Goal: Transaction & Acquisition: Purchase product/service

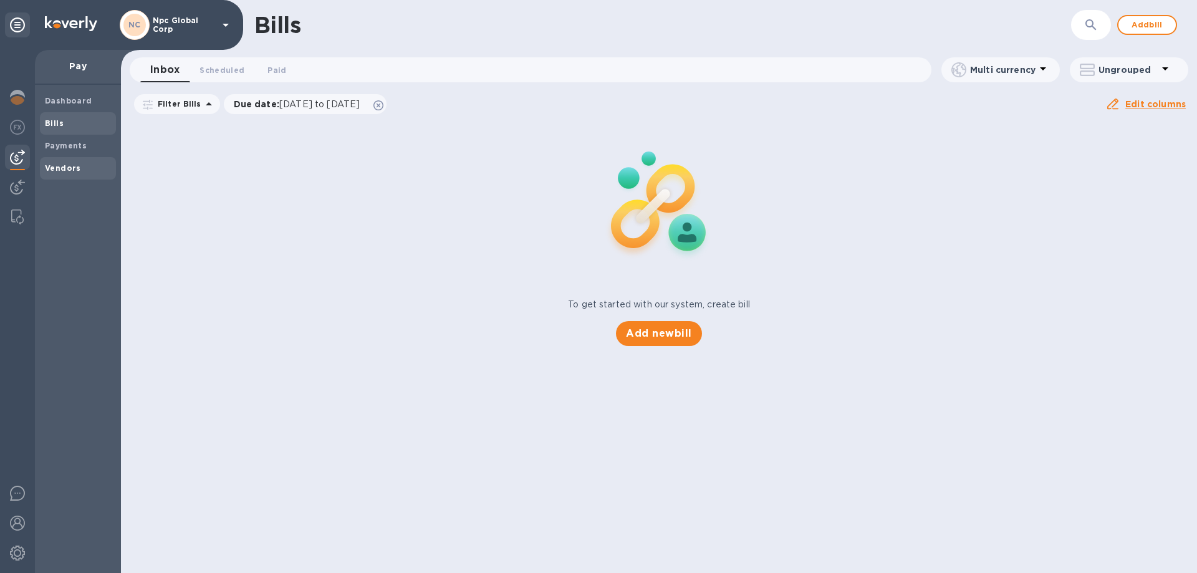
click at [65, 167] on b "Vendors" at bounding box center [63, 167] width 36 height 9
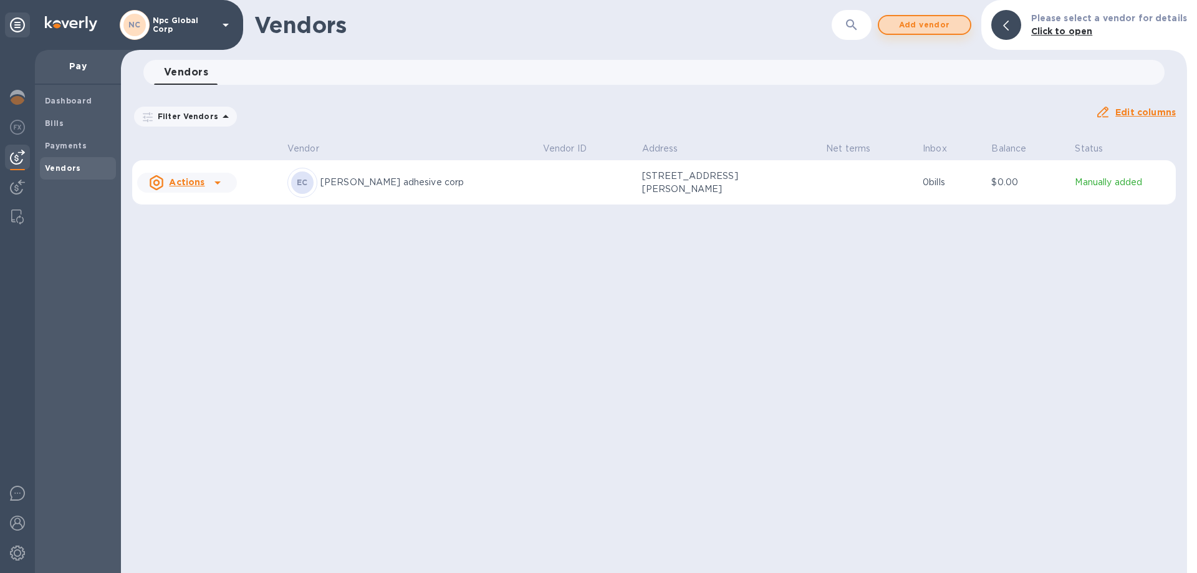
click at [943, 27] on span "Add vendor" at bounding box center [924, 24] width 71 height 15
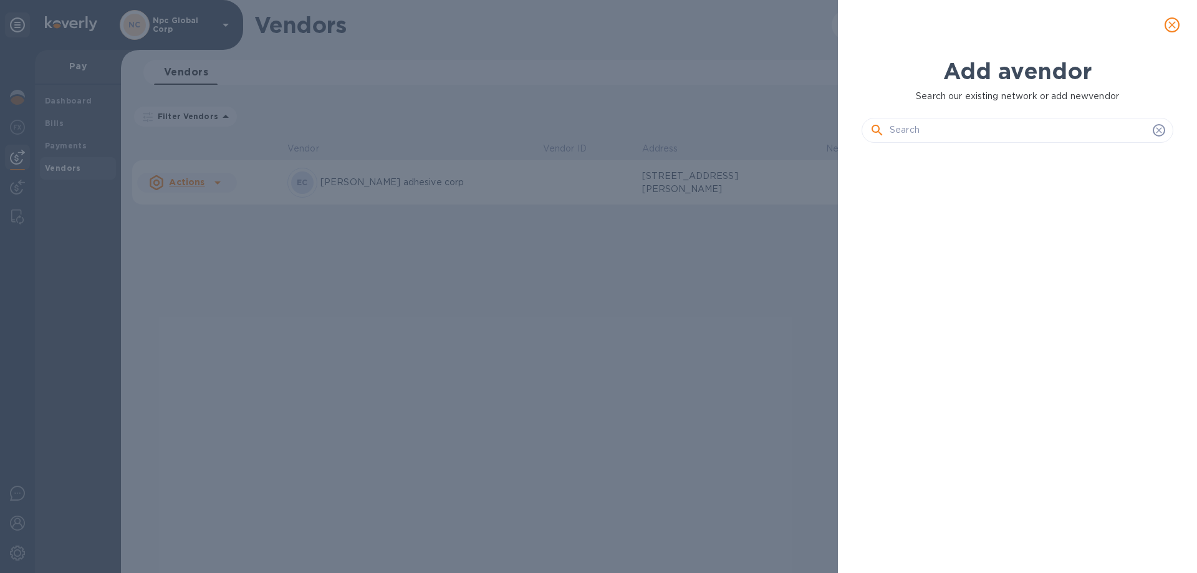
scroll to position [378, 317]
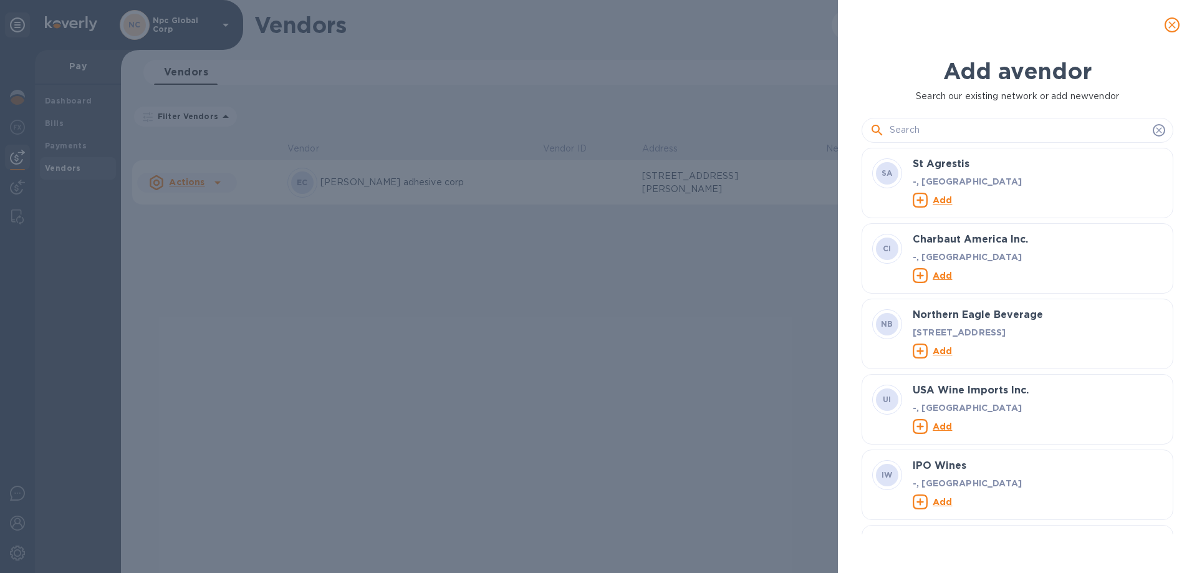
click at [973, 128] on input "text" at bounding box center [1019, 130] width 258 height 19
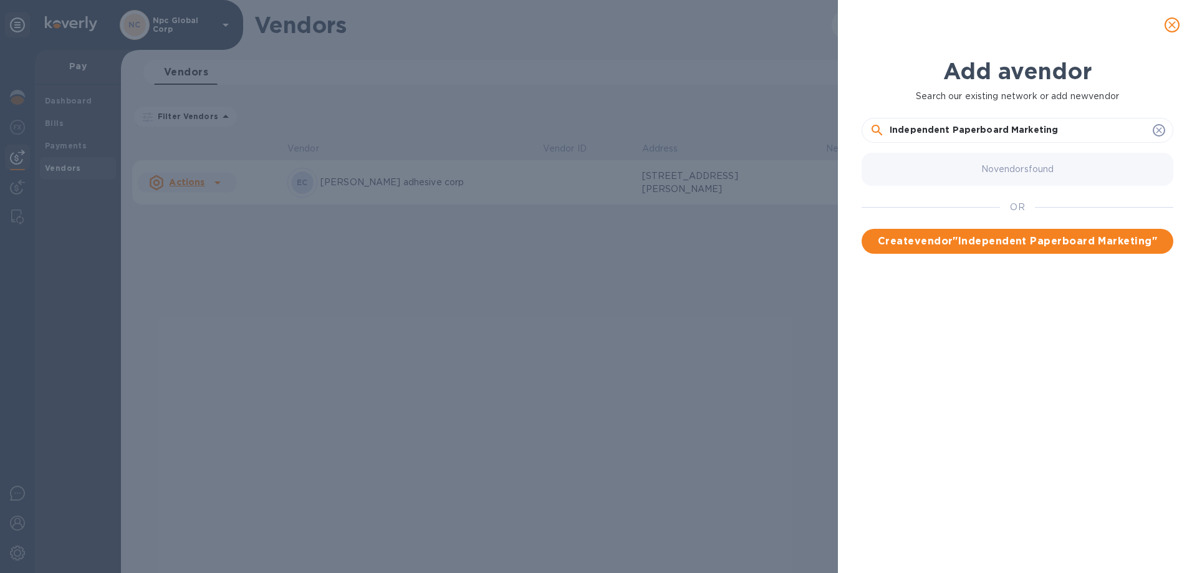
click at [1090, 129] on input "Independent Paperboard Marketing" at bounding box center [1019, 130] width 258 height 19
type input "Independent Paperboard Marketing, LLC"
click at [1103, 244] on span "Create vendor " Independent Paperboard Marketing, LLC "" at bounding box center [1018, 249] width 292 height 30
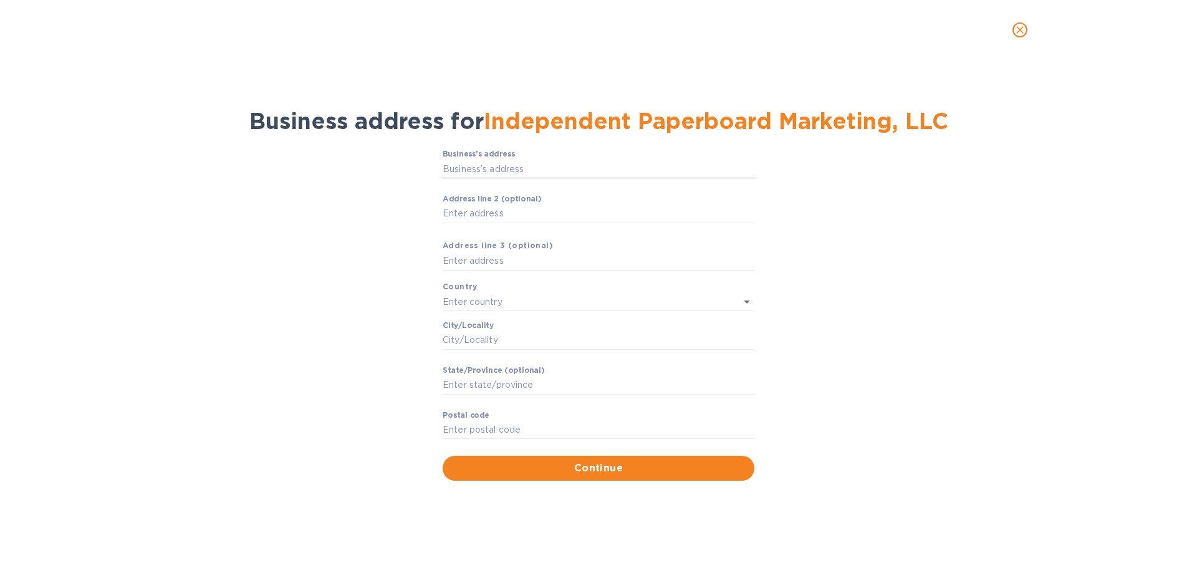
click at [466, 171] on input "Business’s аddress" at bounding box center [599, 169] width 312 height 19
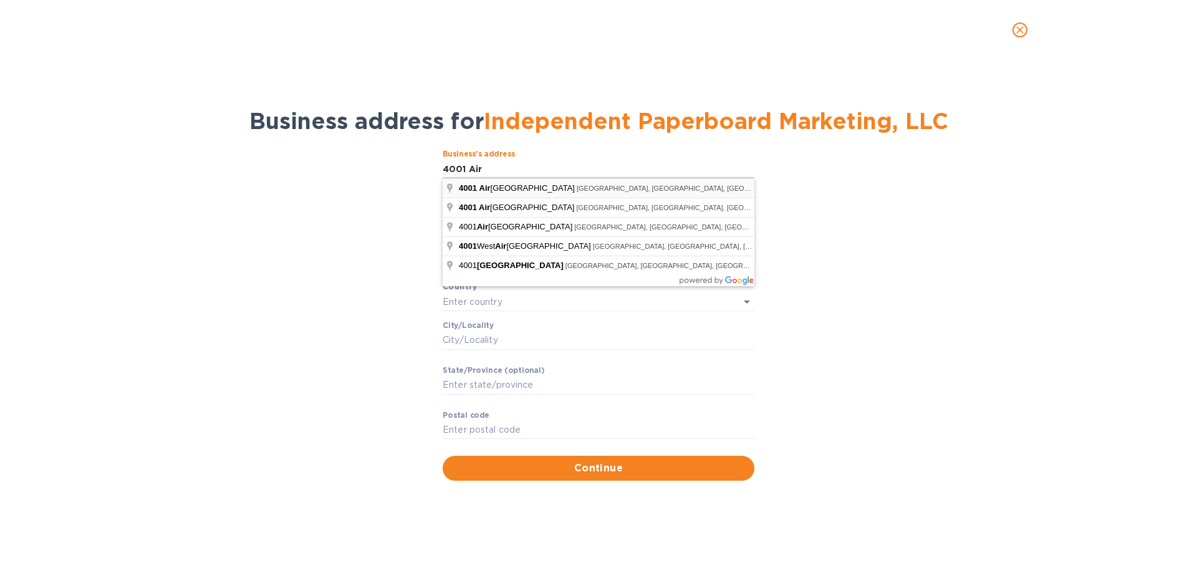
type input "[STREET_ADDRESS]"
type input "[GEOGRAPHIC_DATA]"
type input "76021"
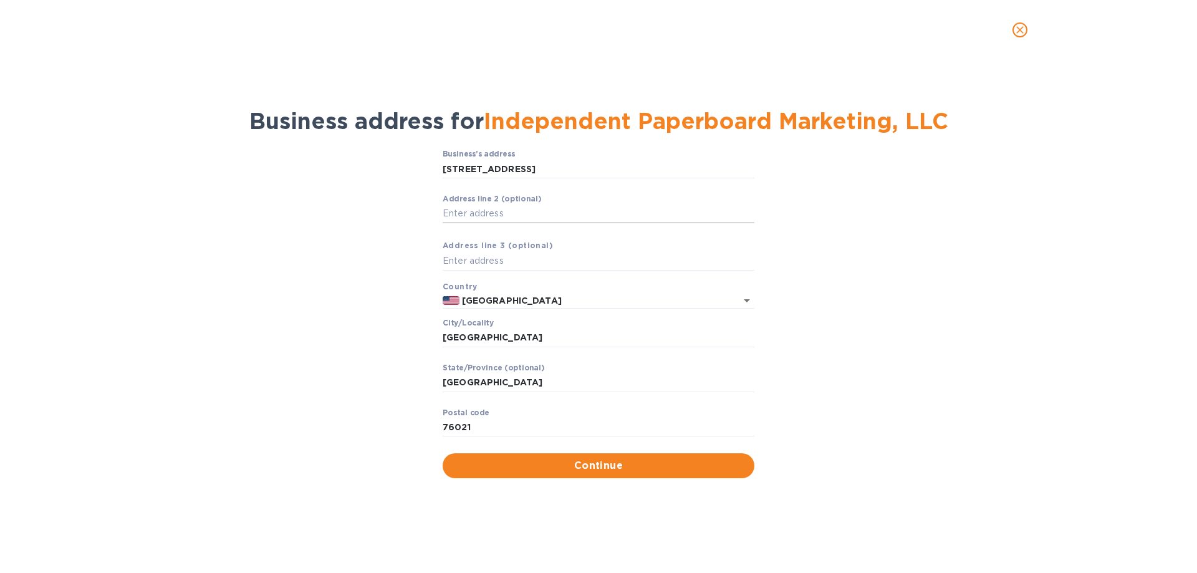
click at [536, 214] on input "Аddress line 2 (optional)" at bounding box center [599, 213] width 312 height 19
type input "Suite 130"
drag, startPoint x: 588, startPoint y: 465, endPoint x: 595, endPoint y: 466, distance: 7.0
click at [589, 465] on span "Continue" at bounding box center [599, 465] width 292 height 15
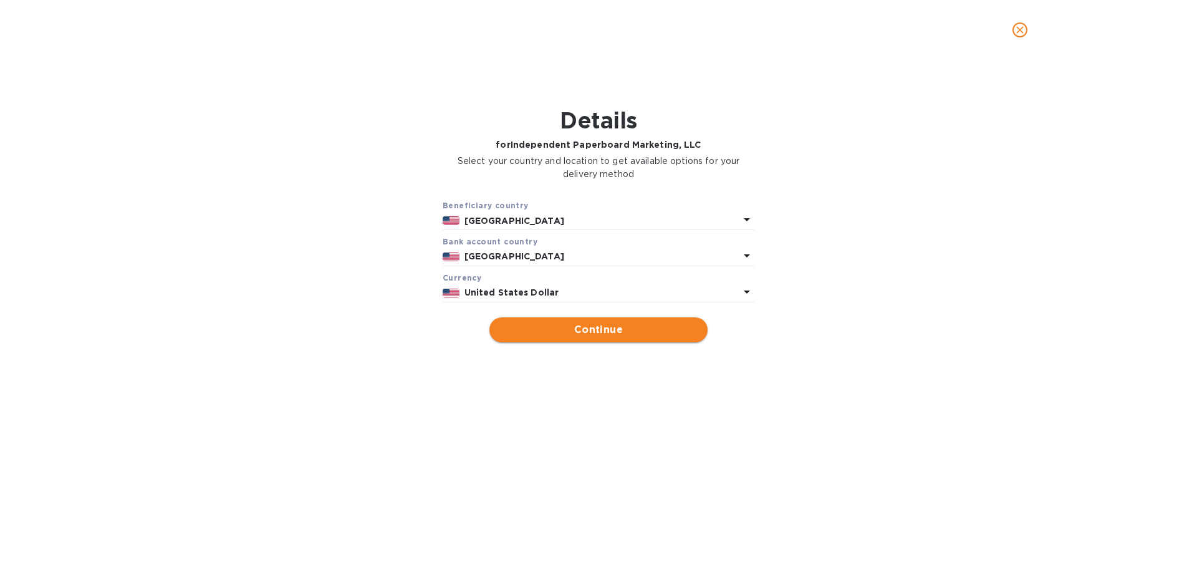
click at [595, 337] on button "Continue" at bounding box center [598, 329] width 218 height 25
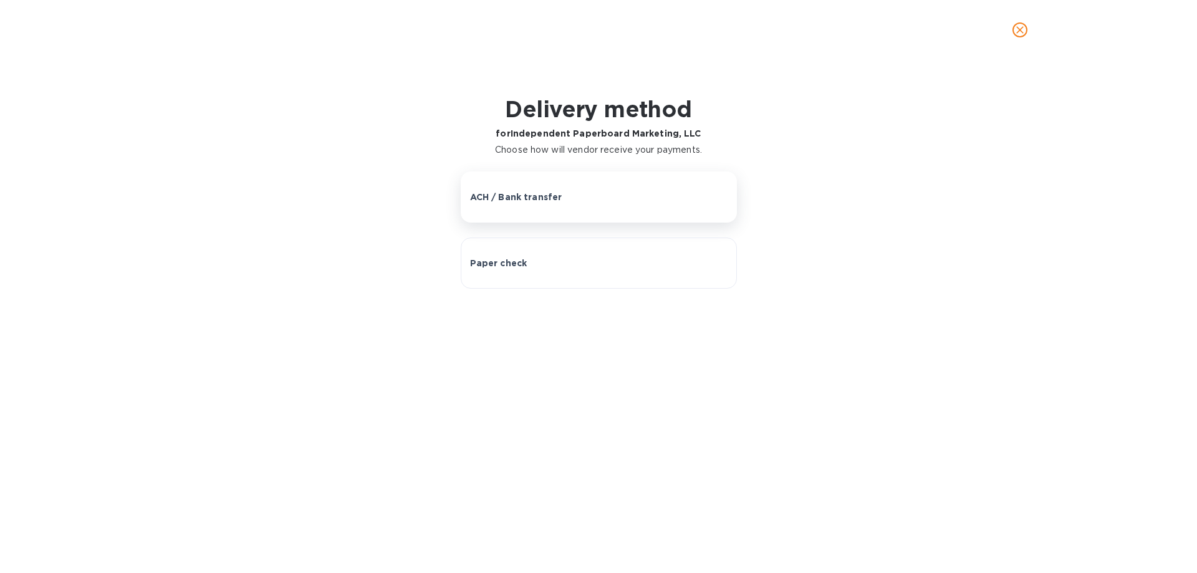
click at [582, 198] on div "ACH / Bank transfer" at bounding box center [598, 197] width 257 height 12
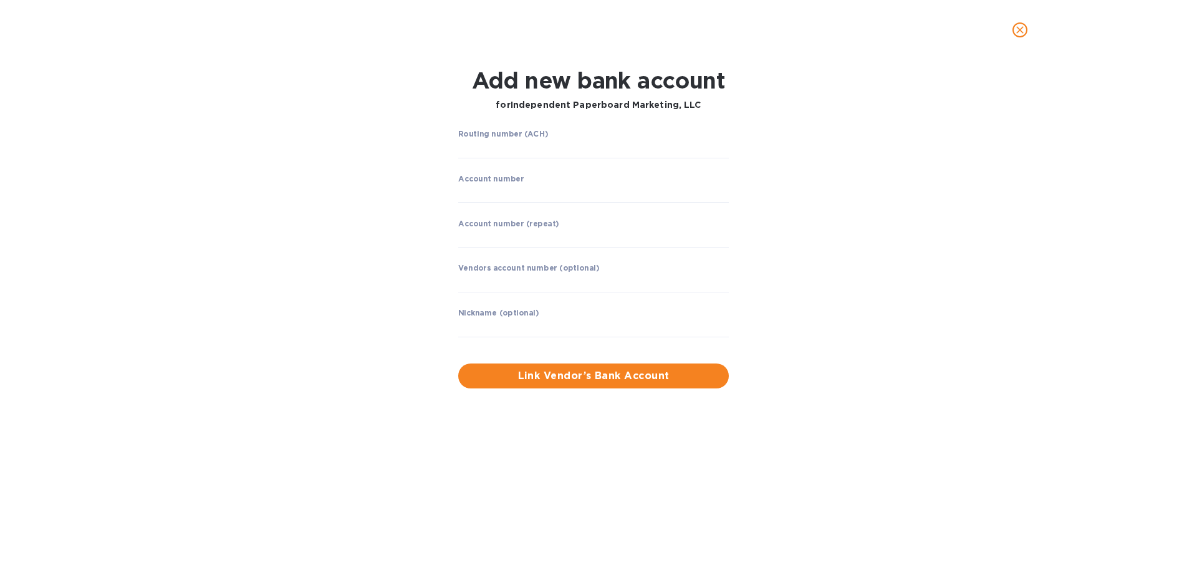
click at [588, 138] on div "Routing number (ACH) ​" at bounding box center [593, 152] width 271 height 45
click at [589, 145] on input "string" at bounding box center [593, 149] width 271 height 19
click at [485, 150] on input "string" at bounding box center [593, 149] width 271 height 19
type input "063100277"
click at [554, 191] on input "string" at bounding box center [593, 193] width 271 height 19
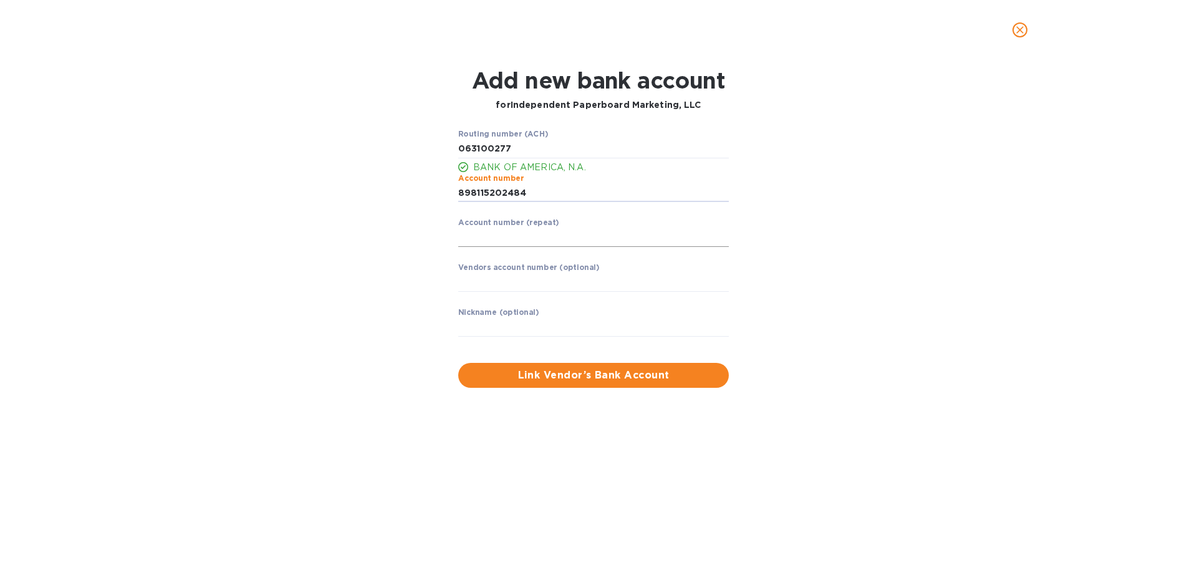
type input "898115202484"
click at [576, 236] on input "string" at bounding box center [593, 237] width 271 height 19
click at [547, 281] on input "text" at bounding box center [593, 282] width 271 height 19
click at [477, 235] on input "string" at bounding box center [593, 237] width 271 height 19
type input "898115202484"
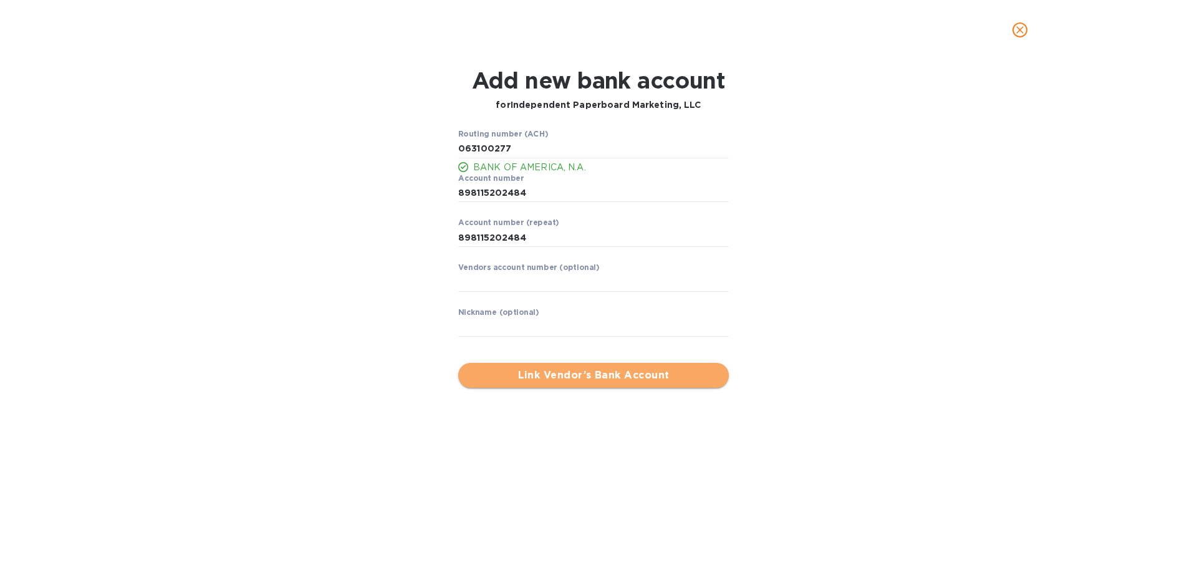
click at [594, 377] on span "Link Vendor’s Bank Account" at bounding box center [593, 375] width 251 height 15
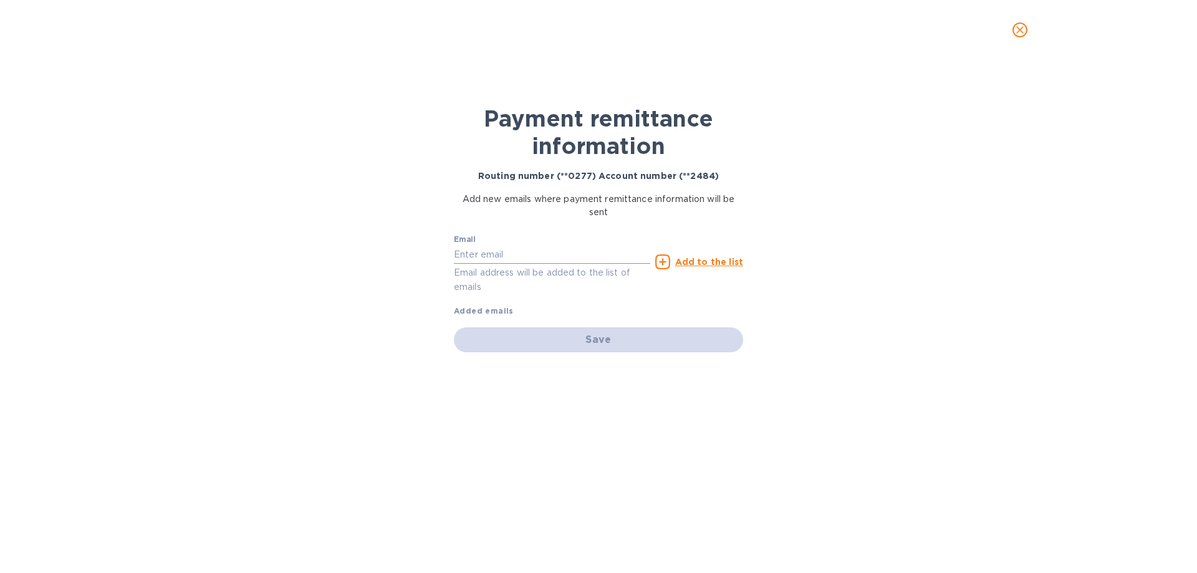
click at [595, 258] on input "text" at bounding box center [552, 254] width 196 height 19
click at [521, 252] on input "text" at bounding box center [552, 254] width 196 height 19
paste input "[EMAIL_ADDRESS][DOMAIN_NAME]"
type input "[EMAIL_ADDRESS][DOMAIN_NAME]"
click at [702, 261] on u "Add to the list" at bounding box center [709, 262] width 68 height 10
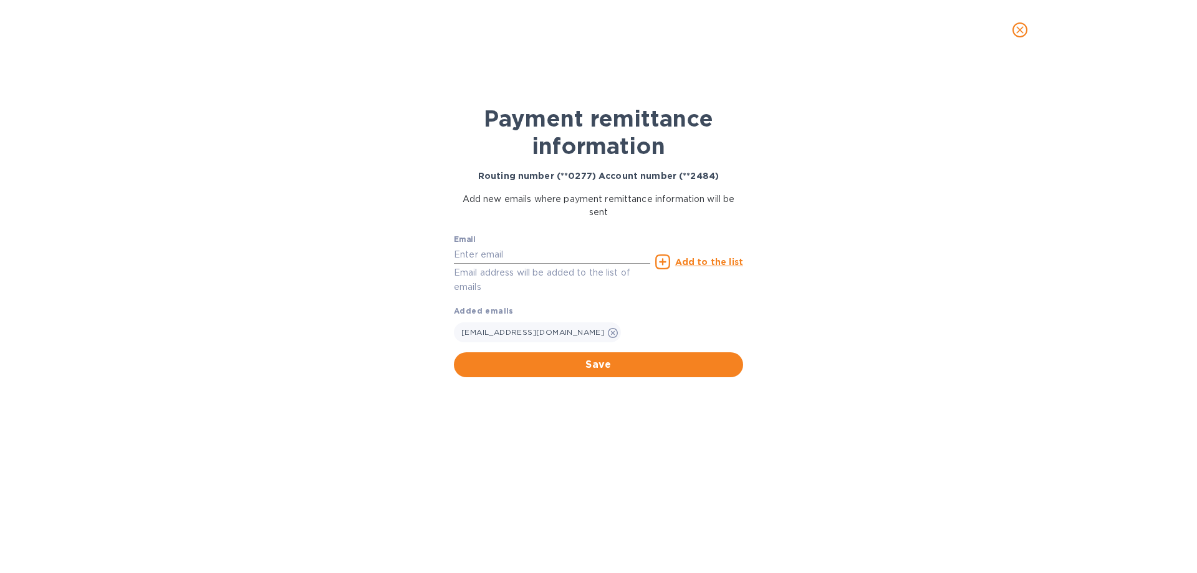
click at [527, 257] on input "text" at bounding box center [552, 254] width 196 height 19
click at [555, 254] on input "[PERSON_NAME]" at bounding box center [552, 254] width 196 height 19
click at [604, 257] on input "[PERSON_NAME]" at bounding box center [552, 254] width 196 height 19
type input "[PERSON_NAME][EMAIL_ADDRESS][DOMAIN_NAME]"
click at [681, 259] on u "Add to the list" at bounding box center [709, 262] width 68 height 10
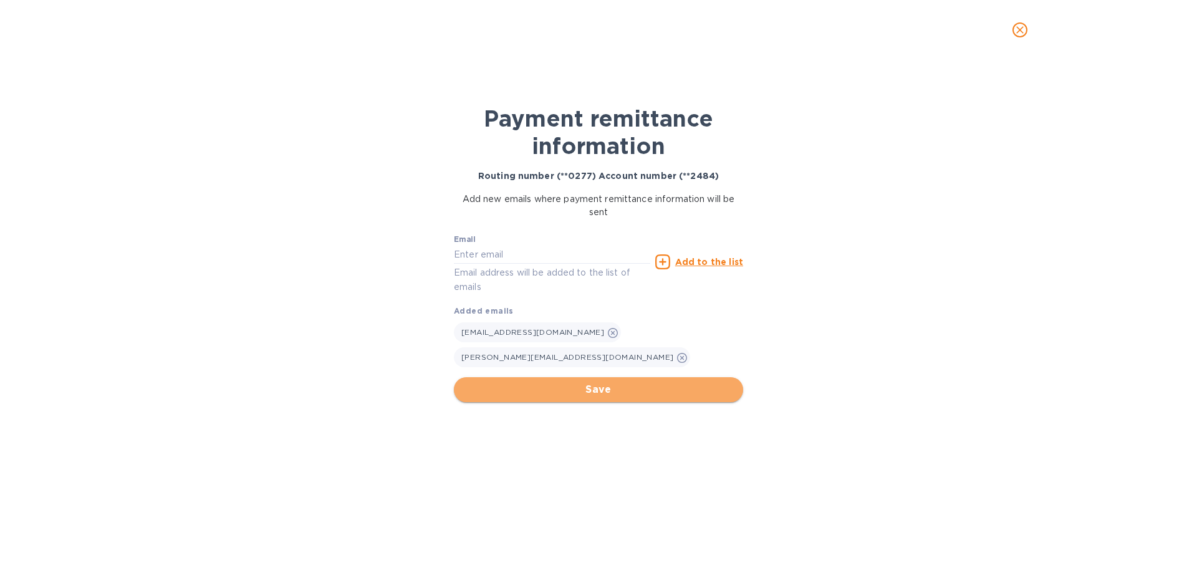
click at [619, 382] on span "Save" at bounding box center [598, 389] width 269 height 15
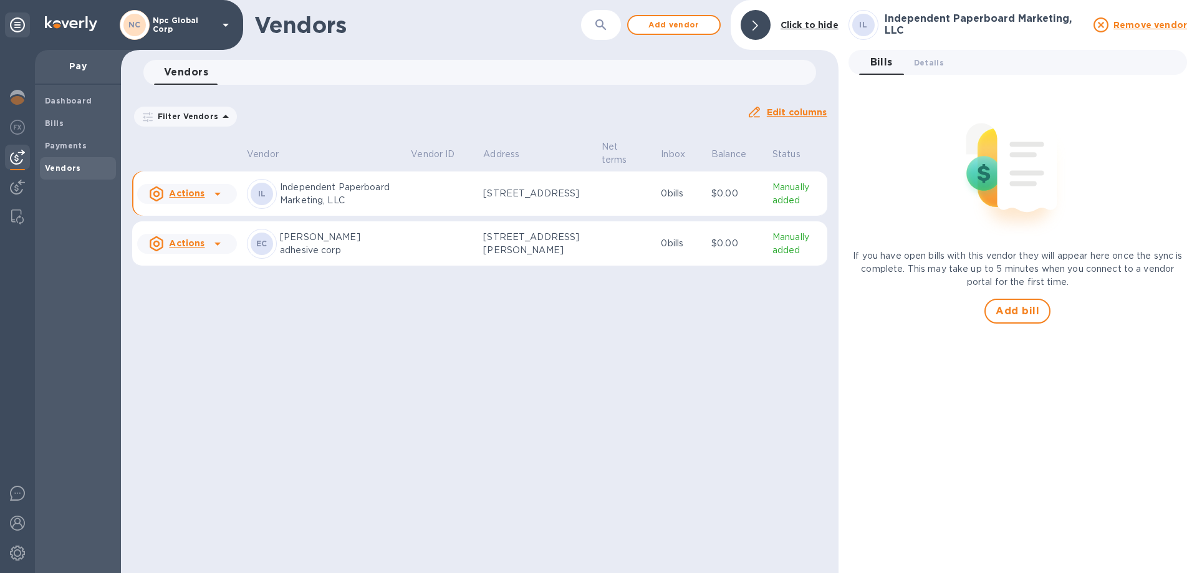
click at [195, 198] on u "Actions" at bounding box center [187, 193] width 36 height 10
click at [194, 246] on b "Add new bill" at bounding box center [201, 247] width 58 height 10
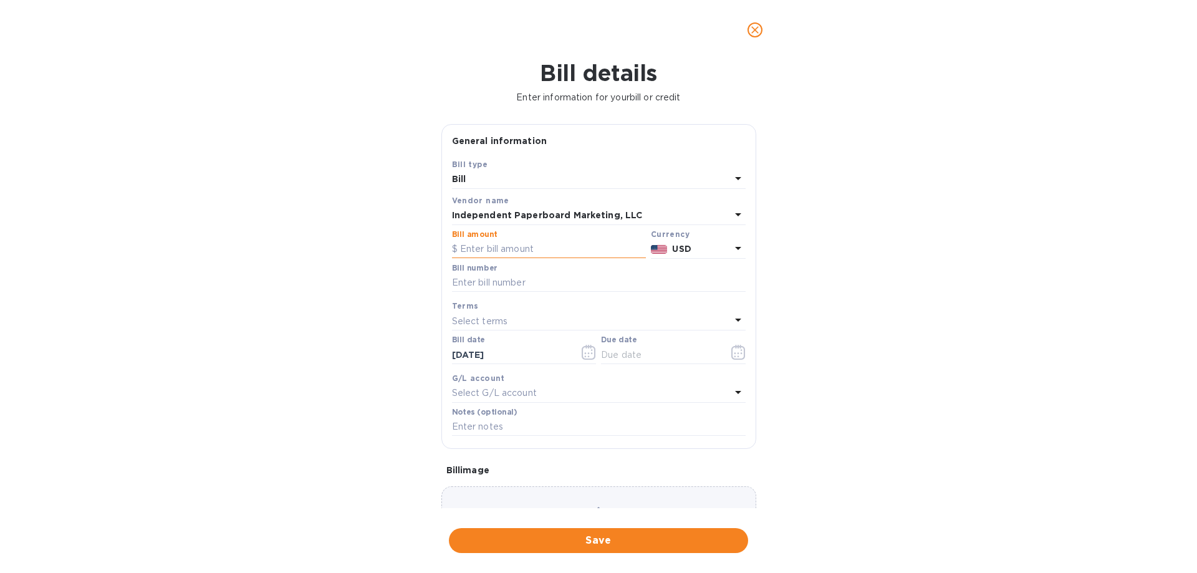
click at [552, 246] on input "text" at bounding box center [549, 249] width 194 height 19
click at [509, 248] on input "text" at bounding box center [549, 249] width 194 height 19
type input "1"
type input "12,385.90"
click at [472, 278] on input "text" at bounding box center [599, 283] width 294 height 19
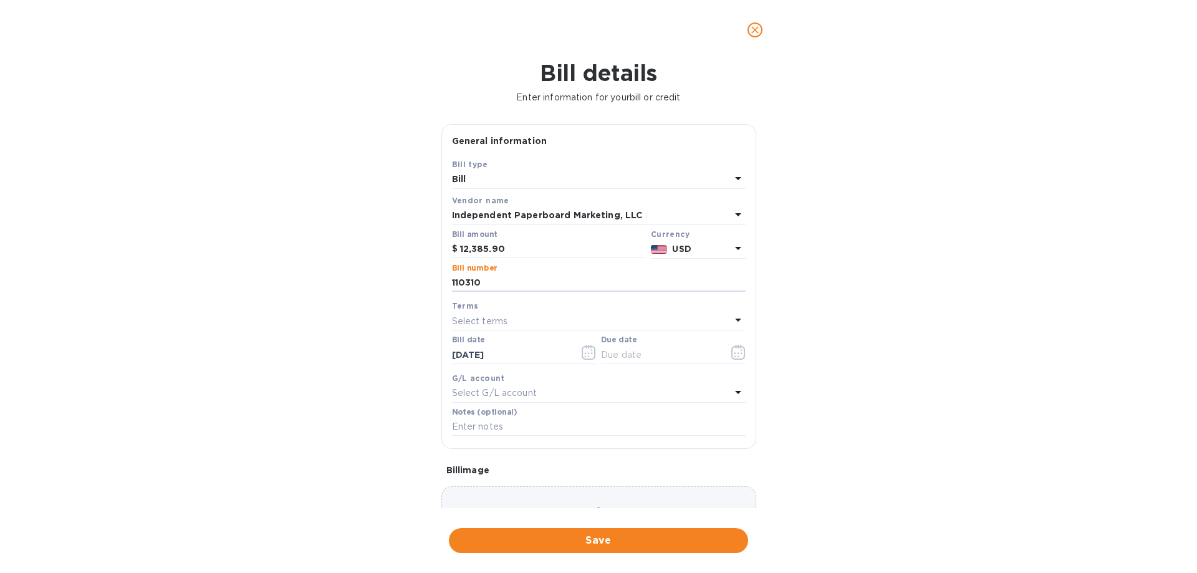
type input "110310"
click at [544, 325] on div "Select terms" at bounding box center [591, 320] width 279 height 17
click at [544, 325] on div "Terms" at bounding box center [599, 349] width 264 height 54
click at [876, 355] on div "Bill details Enter information for your bill or credit General information Save…" at bounding box center [598, 316] width 1197 height 513
click at [643, 358] on input "text" at bounding box center [660, 354] width 118 height 19
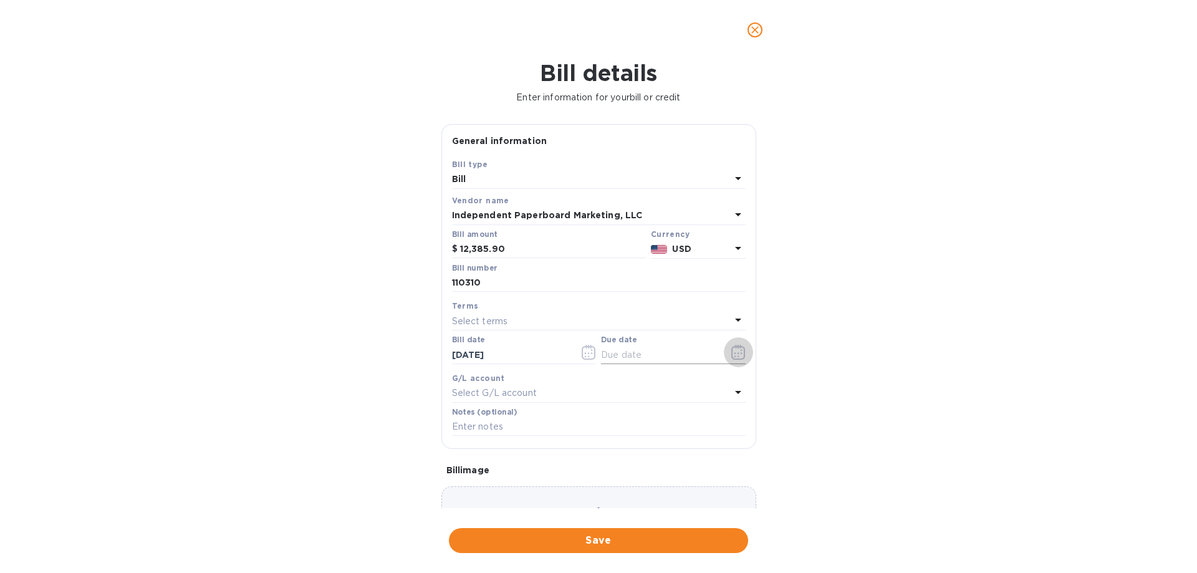
click at [733, 355] on icon "button" at bounding box center [738, 352] width 14 height 15
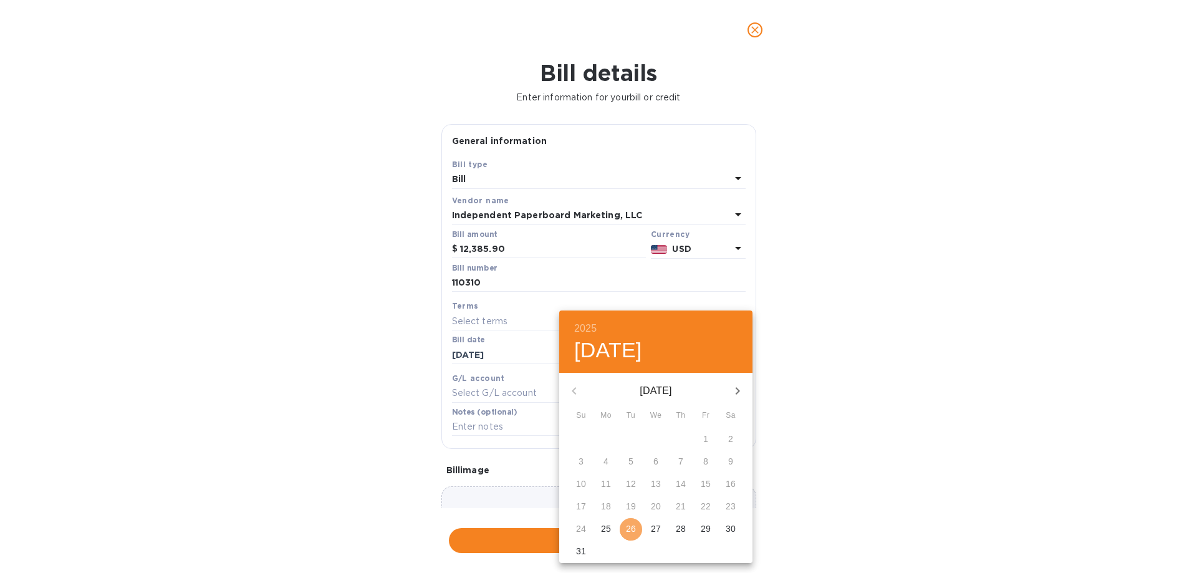
click at [630, 530] on p "26" at bounding box center [631, 528] width 10 height 12
type input "[DATE]"
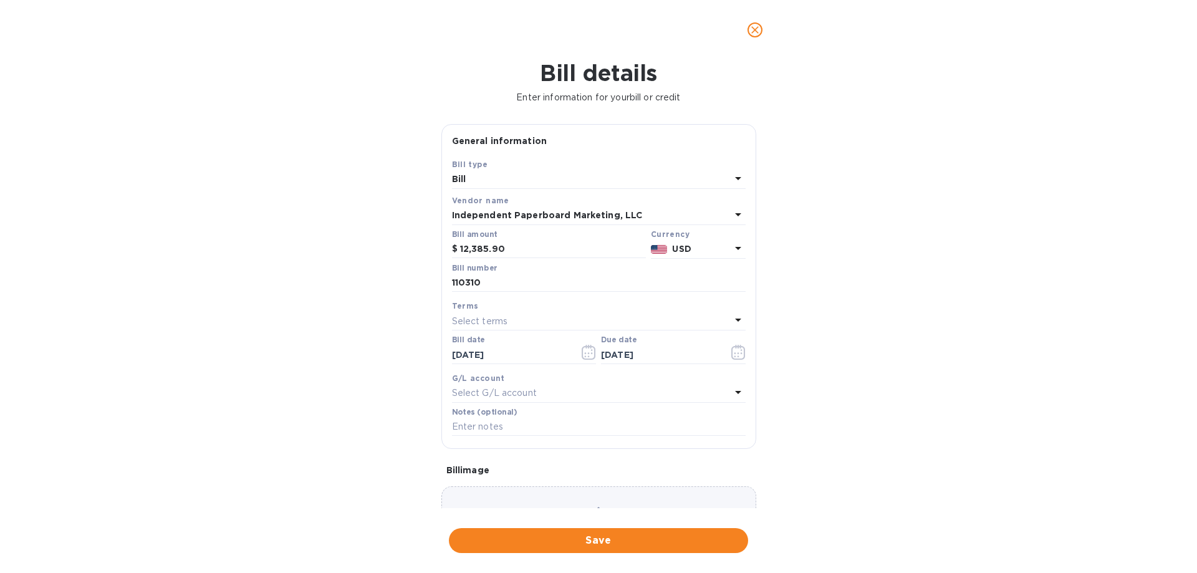
click at [535, 387] on p "Select G/L account" at bounding box center [494, 393] width 85 height 13
click at [828, 375] on div "Bill details Enter information for your bill or credit General information Save…" at bounding box center [598, 316] width 1197 height 513
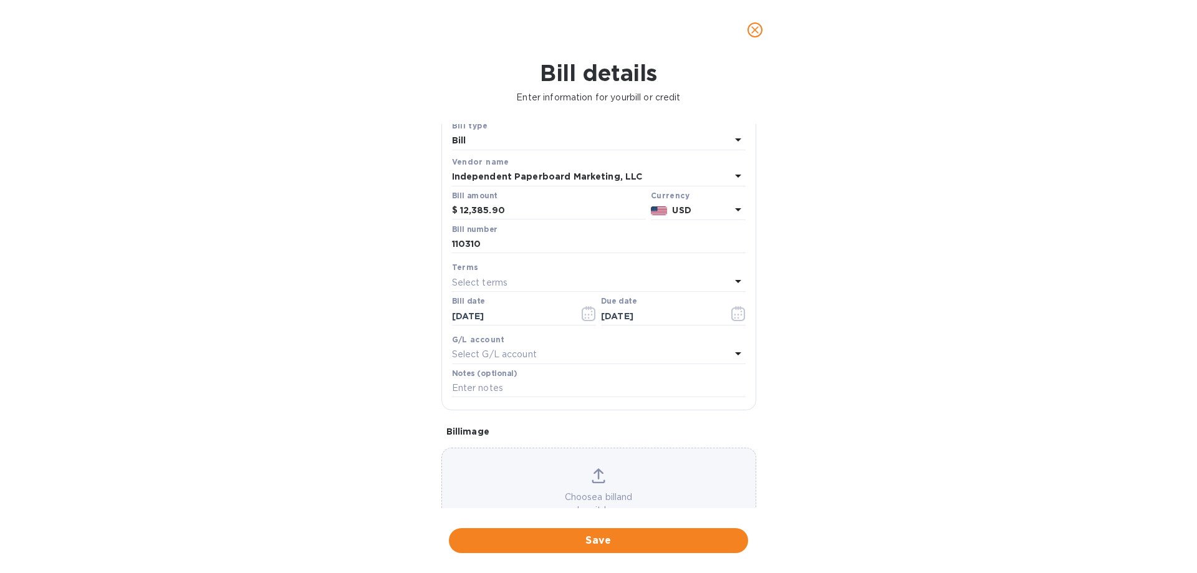
scroll to position [83, 0]
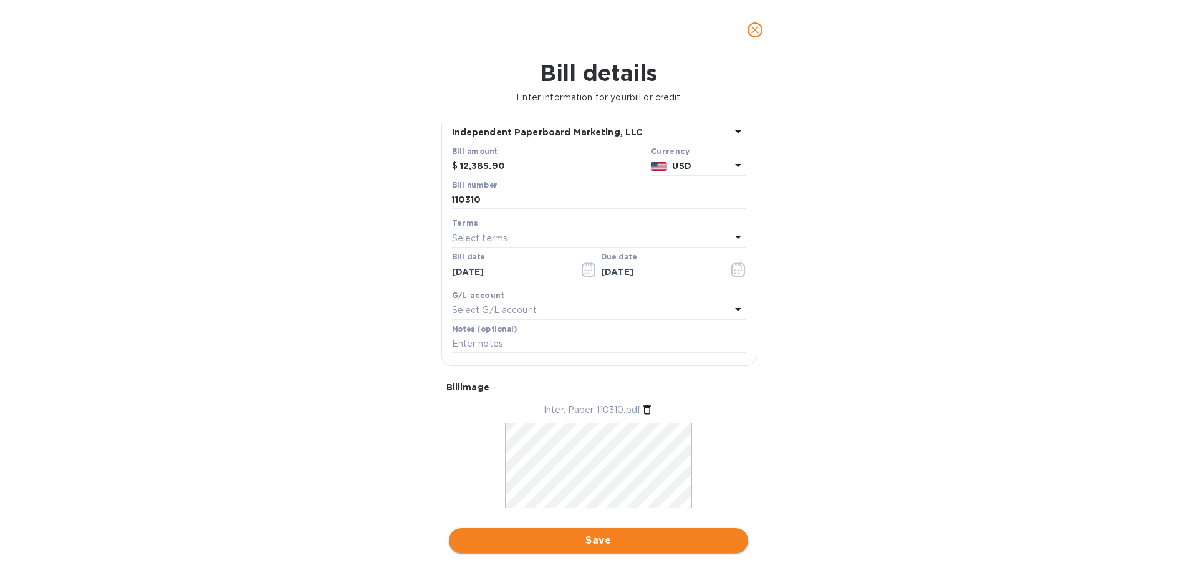
click at [613, 539] on span "Save" at bounding box center [598, 540] width 279 height 15
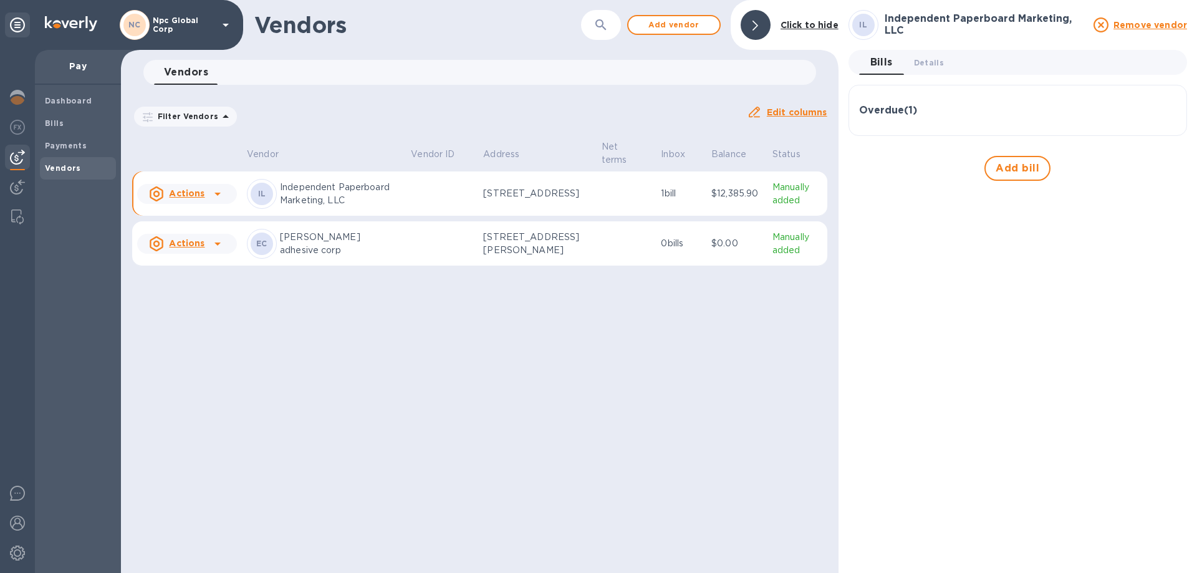
click at [201, 198] on u "Actions" at bounding box center [187, 193] width 36 height 10
click at [197, 249] on b "Add new bill" at bounding box center [201, 247] width 58 height 10
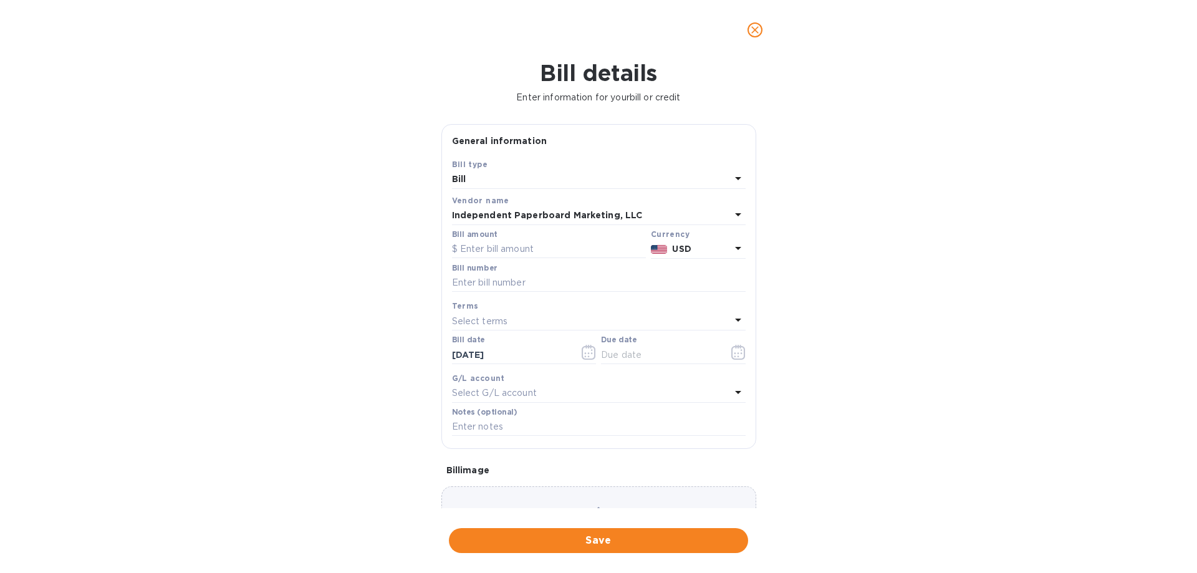
click at [756, 33] on icon "close" at bounding box center [755, 30] width 12 height 12
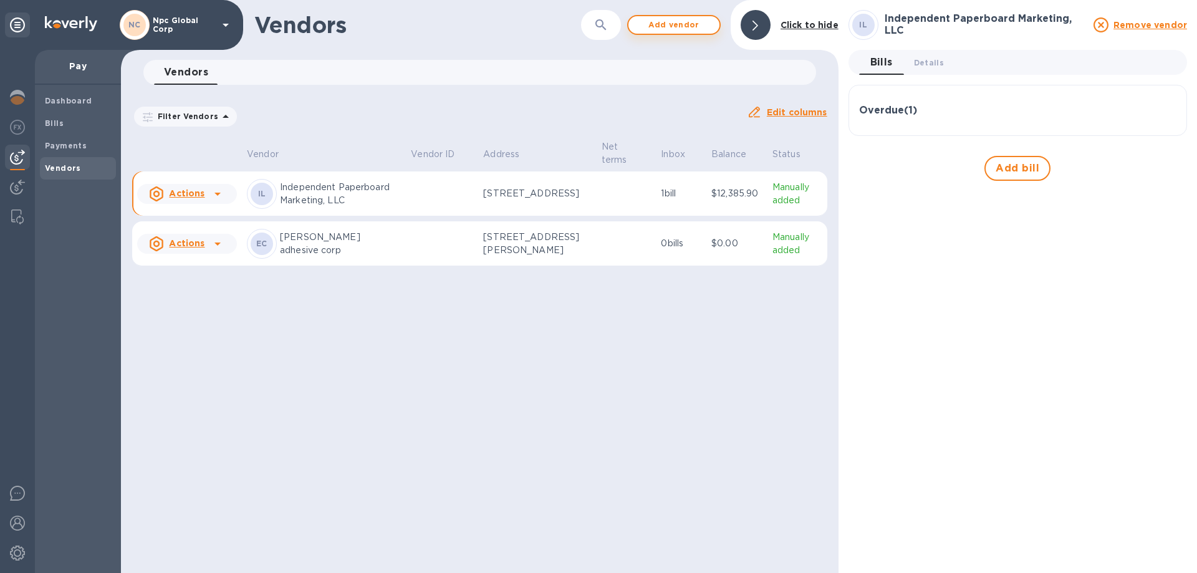
click at [690, 25] on span "Add vendor" at bounding box center [673, 24] width 71 height 15
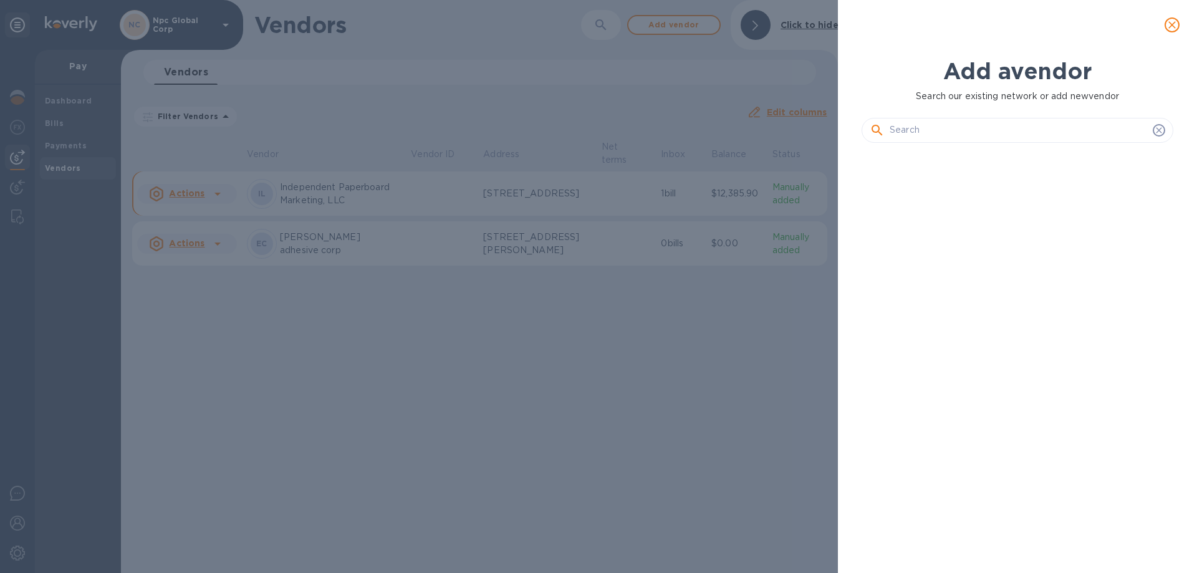
scroll to position [378, 317]
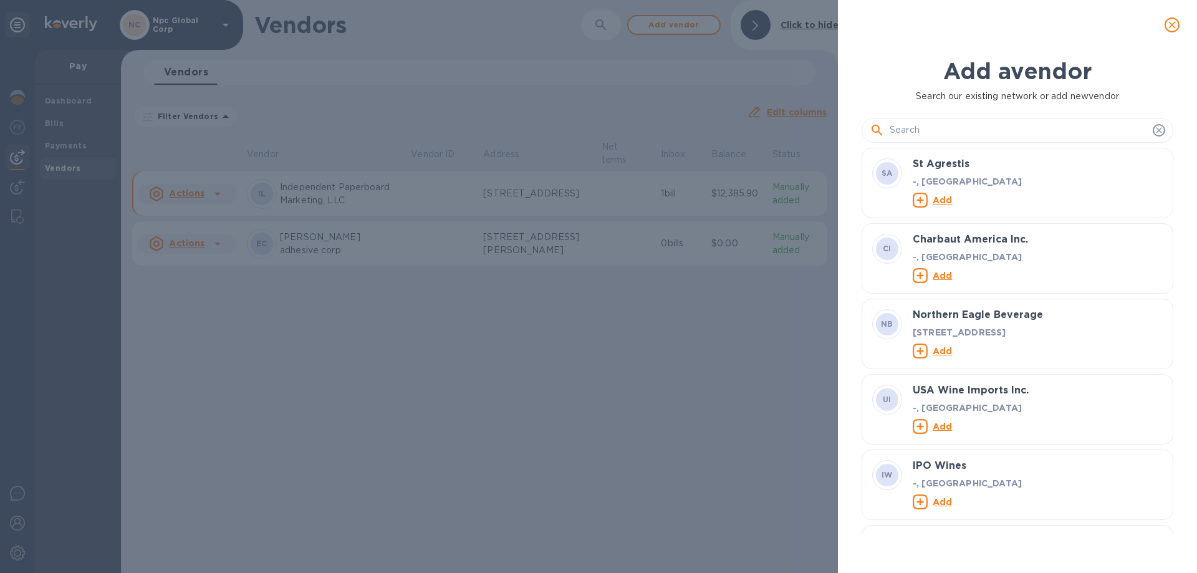
click at [1047, 130] on input "text" at bounding box center [1019, 130] width 258 height 19
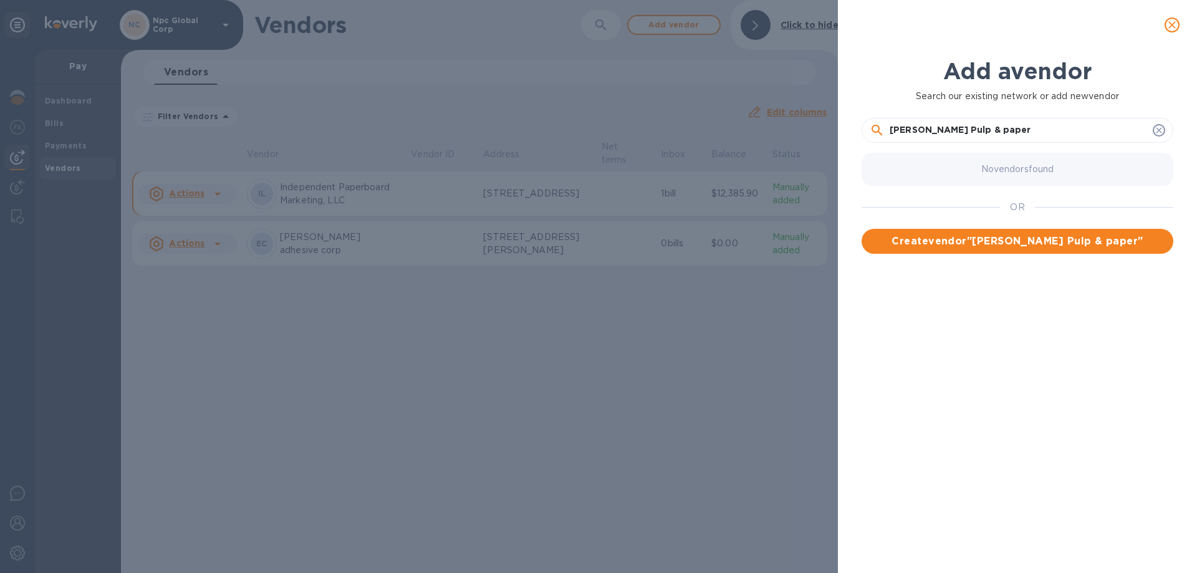
click at [948, 128] on input "[PERSON_NAME] Pulp & paper" at bounding box center [1019, 130] width 258 height 19
click at [1035, 130] on input "[PERSON_NAME] Pulp & Paper" at bounding box center [1019, 130] width 258 height 19
type input "[PERSON_NAME] Pulp & Paper, Inc."
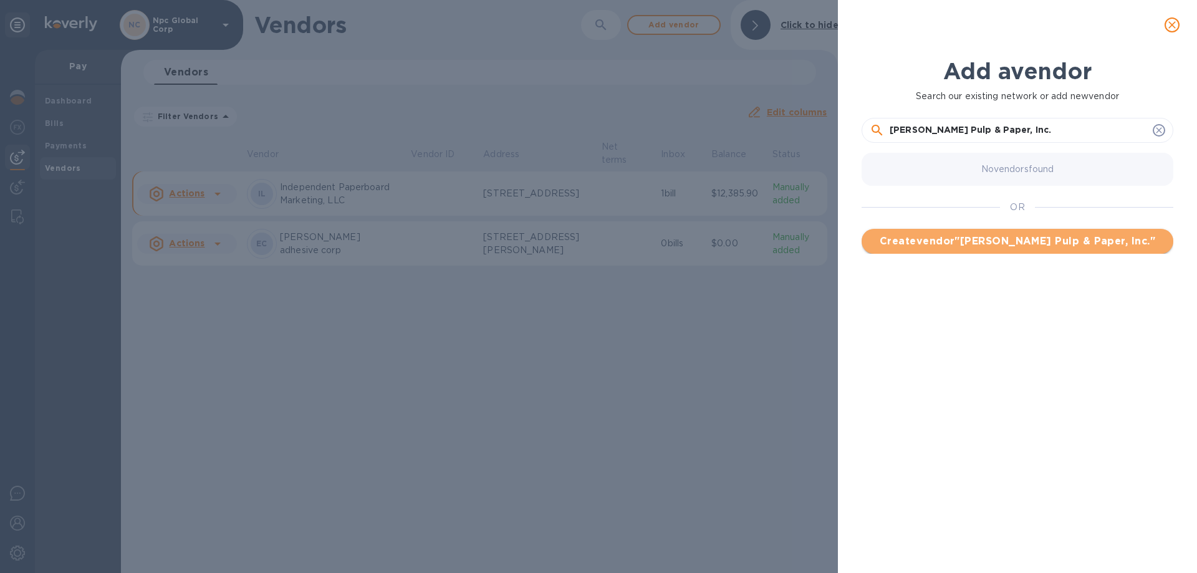
click at [1062, 243] on span "Create vendor " [PERSON_NAME] Pulp & Paper, Inc. "" at bounding box center [1018, 241] width 292 height 15
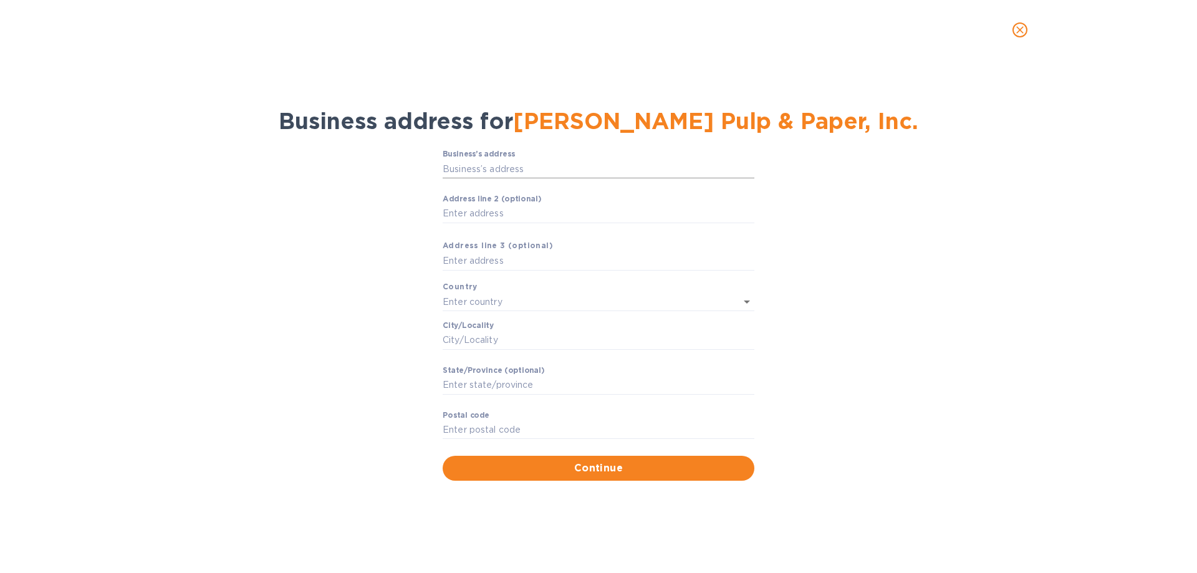
click at [504, 164] on input "Business’s аddress" at bounding box center [599, 169] width 312 height 19
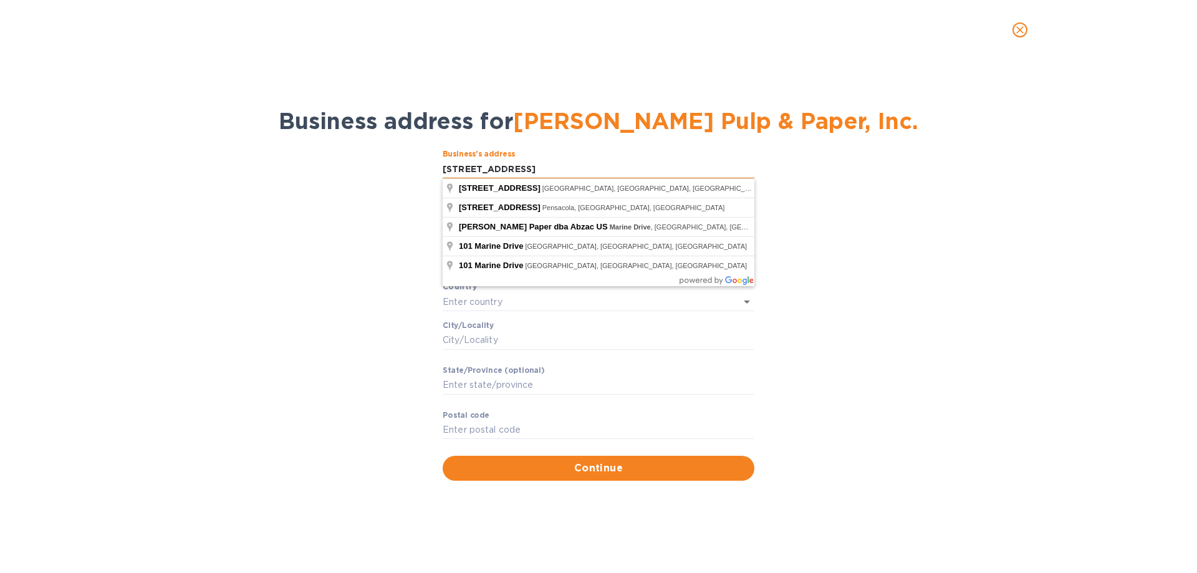
click at [649, 168] on input "[STREET_ADDRESS]" at bounding box center [599, 169] width 312 height 19
click at [488, 170] on input "[STREET_ADDRESS]" at bounding box center [599, 169] width 312 height 19
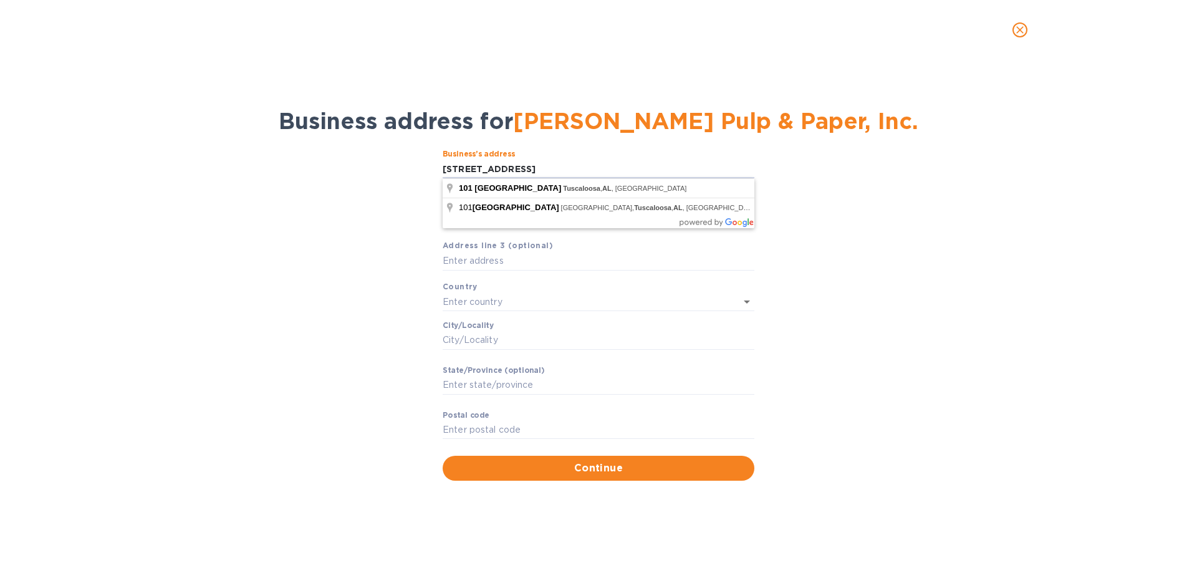
type input "[STREET_ADDRESS]"
type input "[GEOGRAPHIC_DATA]"
type input "Tuscaloosa"
type input "AL"
type input "35406"
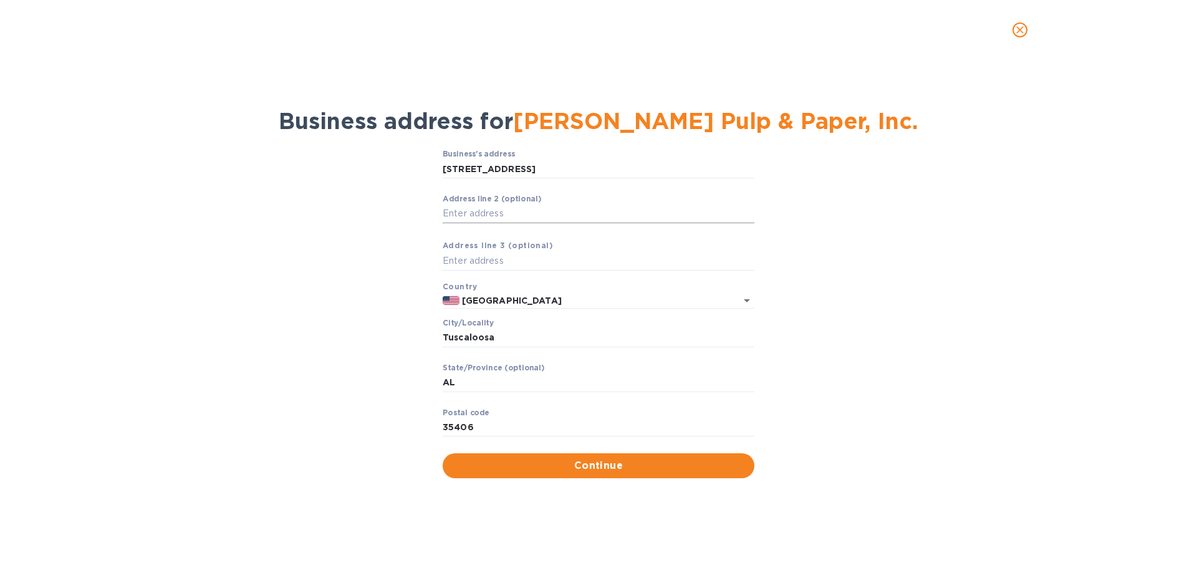
click at [553, 214] on input "Аddress line 2 (optional)" at bounding box center [599, 213] width 312 height 19
click at [999, 334] on div "Business’s аddress [STREET_ADDRESS] ​ Аddress line 2 (optional) ​ Аddress line …" at bounding box center [598, 313] width 1165 height 343
click at [613, 466] on span "Continue" at bounding box center [599, 465] width 292 height 15
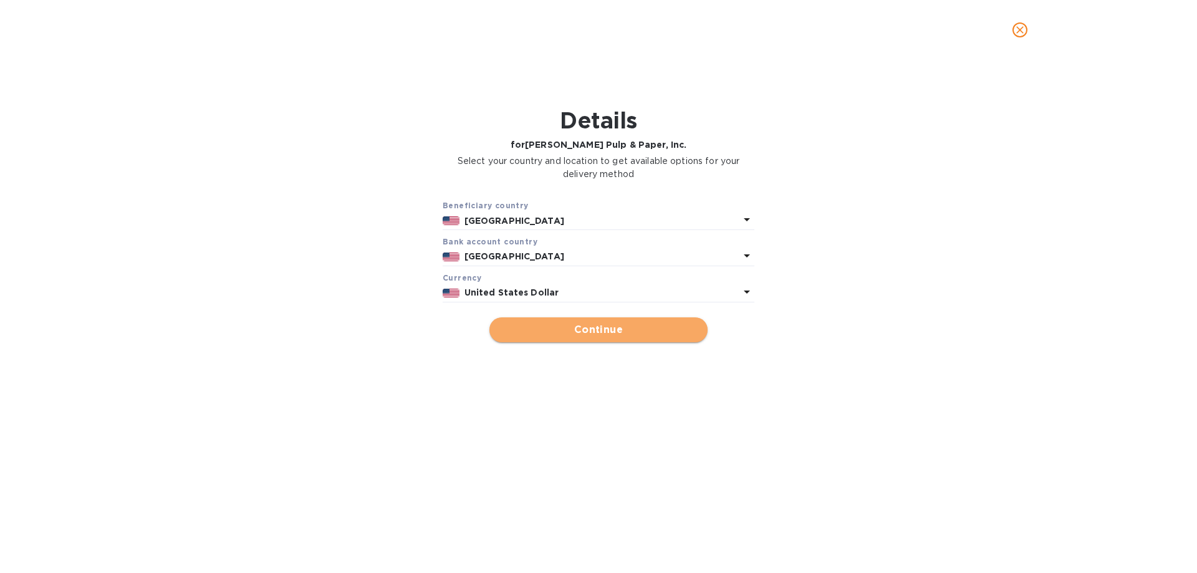
click at [579, 334] on span "Continue" at bounding box center [598, 329] width 198 height 15
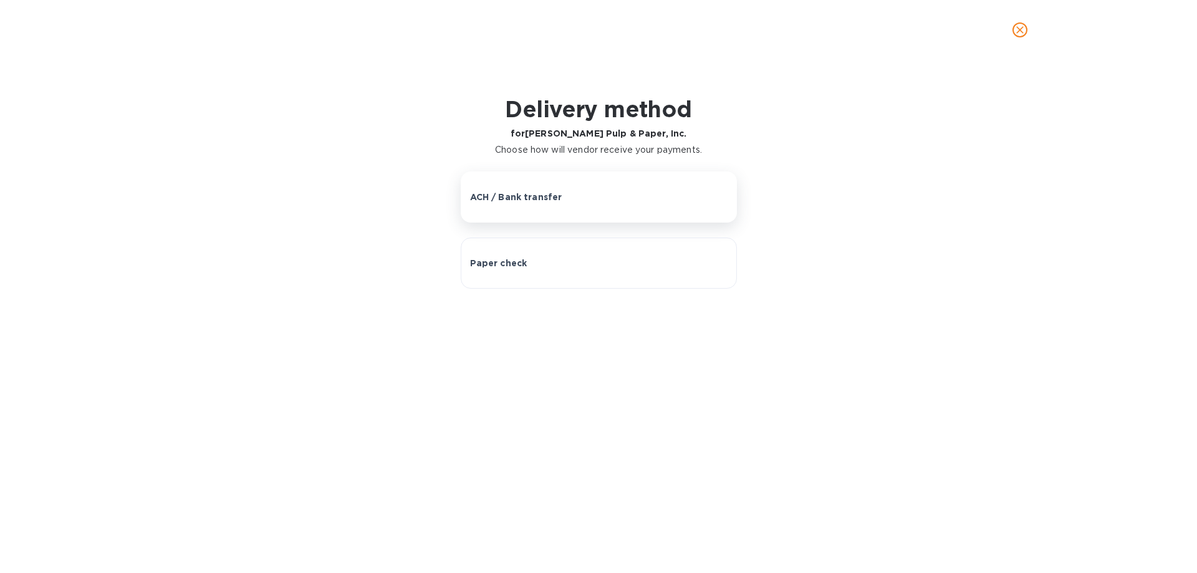
click at [605, 206] on button "ACH / Bank transfer" at bounding box center [599, 196] width 276 height 51
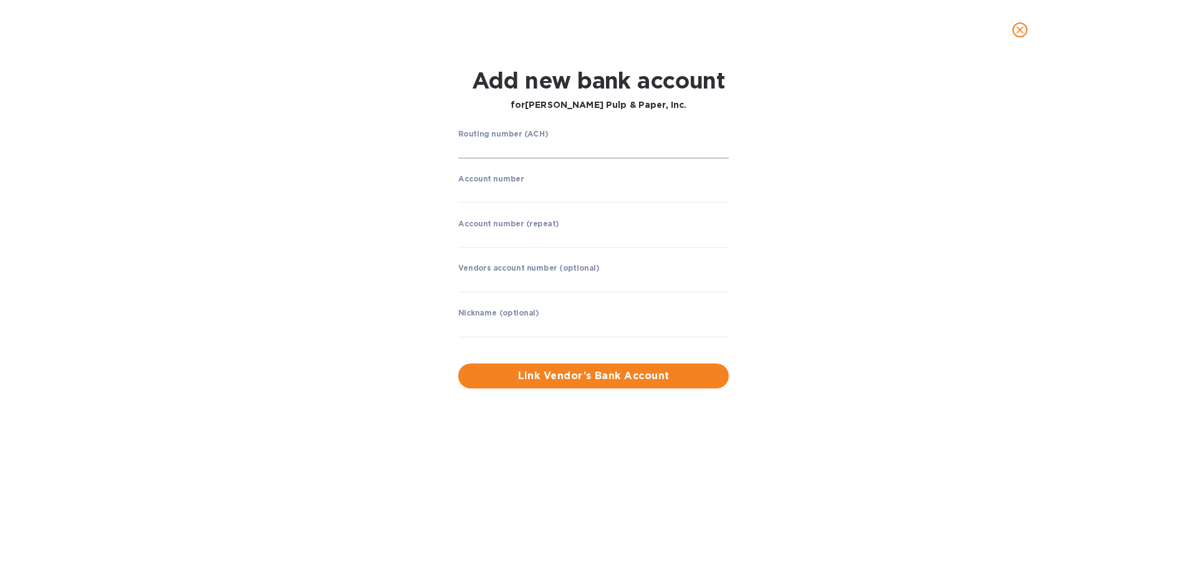
click at [589, 141] on input "string" at bounding box center [593, 149] width 271 height 19
click at [479, 147] on input "string" at bounding box center [593, 149] width 271 height 19
type input "061100606"
click at [519, 195] on input "string" at bounding box center [593, 193] width 271 height 19
type input "0001344811"
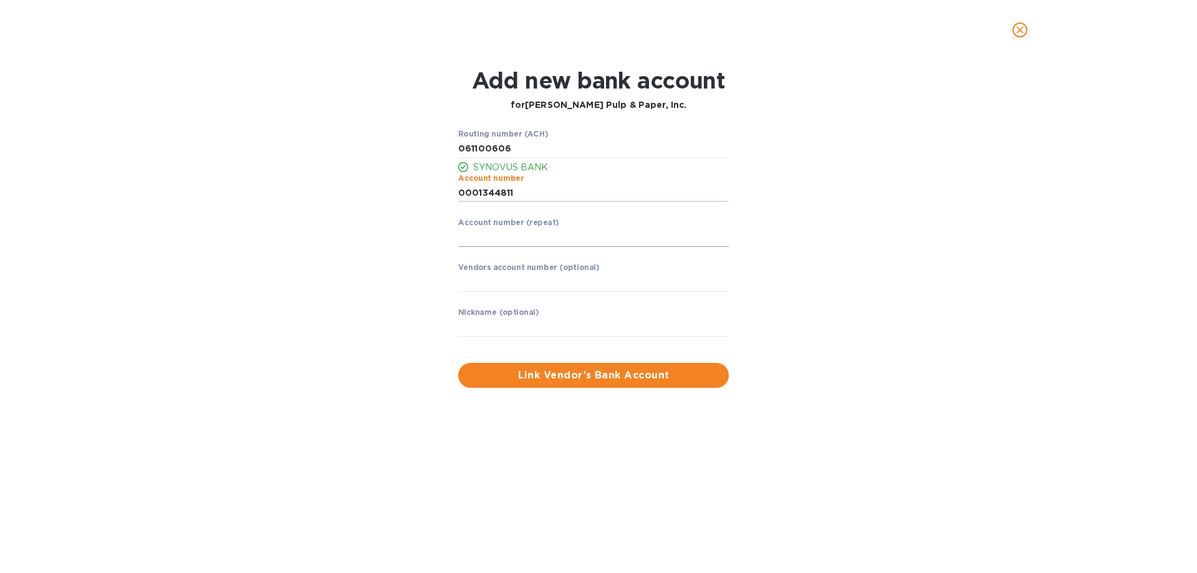
click at [550, 243] on input "string" at bounding box center [593, 237] width 271 height 19
type input "0001344811"
click at [587, 378] on span "Link Vendor’s Bank Account" at bounding box center [593, 375] width 251 height 15
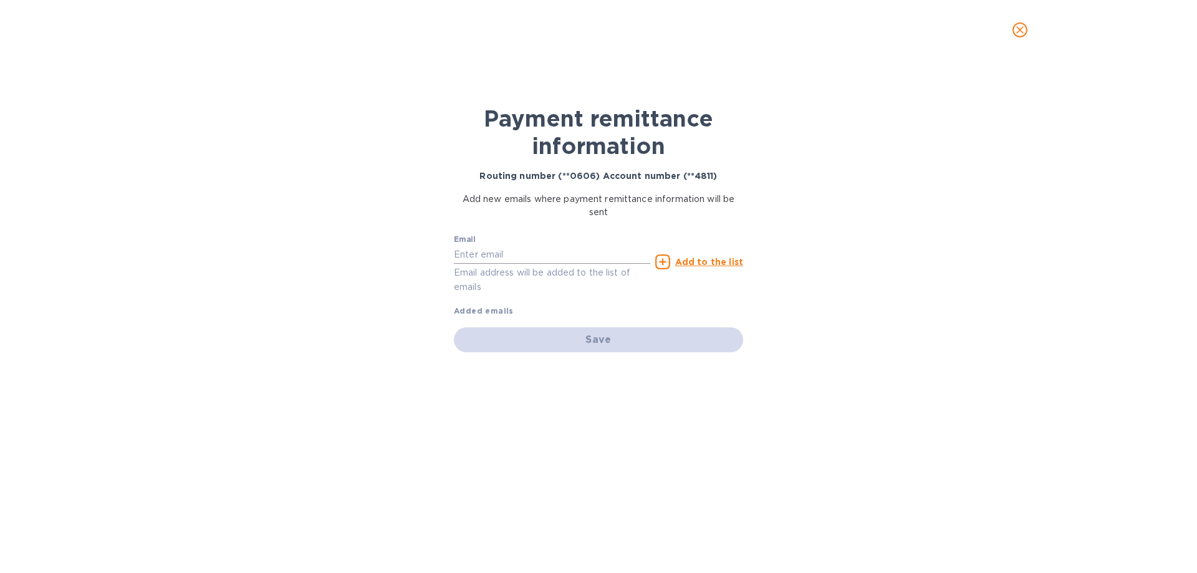
drag, startPoint x: 599, startPoint y: 253, endPoint x: 620, endPoint y: 253, distance: 21.2
click at [599, 253] on input "text" at bounding box center [552, 254] width 196 height 19
click at [552, 248] on input "text" at bounding box center [552, 254] width 196 height 19
paste input "[EMAIL_ADDRESS][DOMAIN_NAME]"
type input "[EMAIL_ADDRESS][DOMAIN_NAME]"
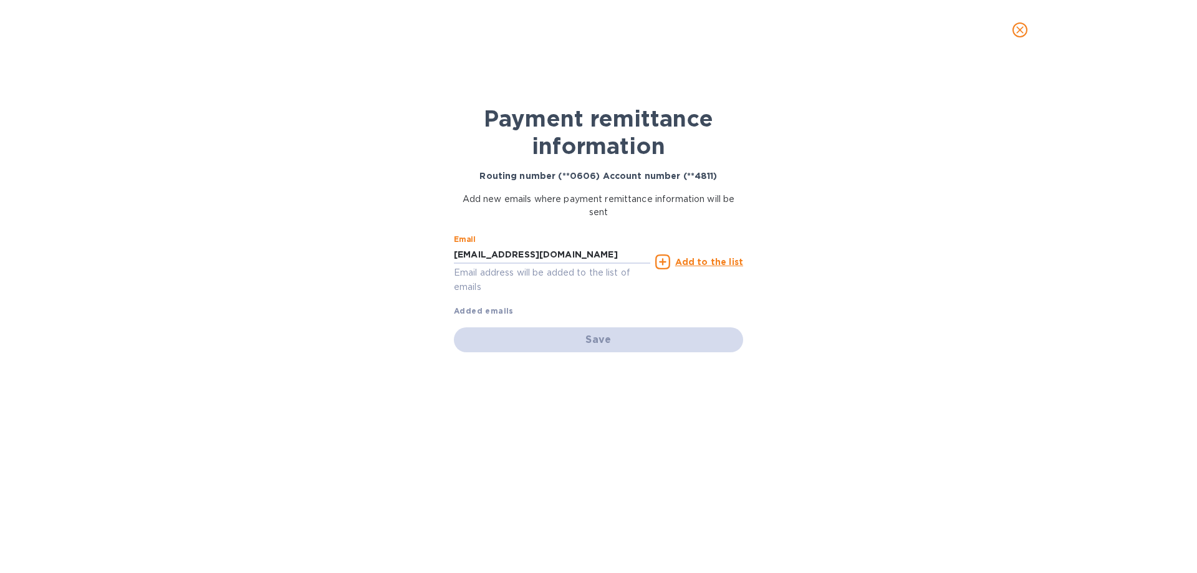
click at [693, 261] on u "Add to the list" at bounding box center [709, 262] width 68 height 10
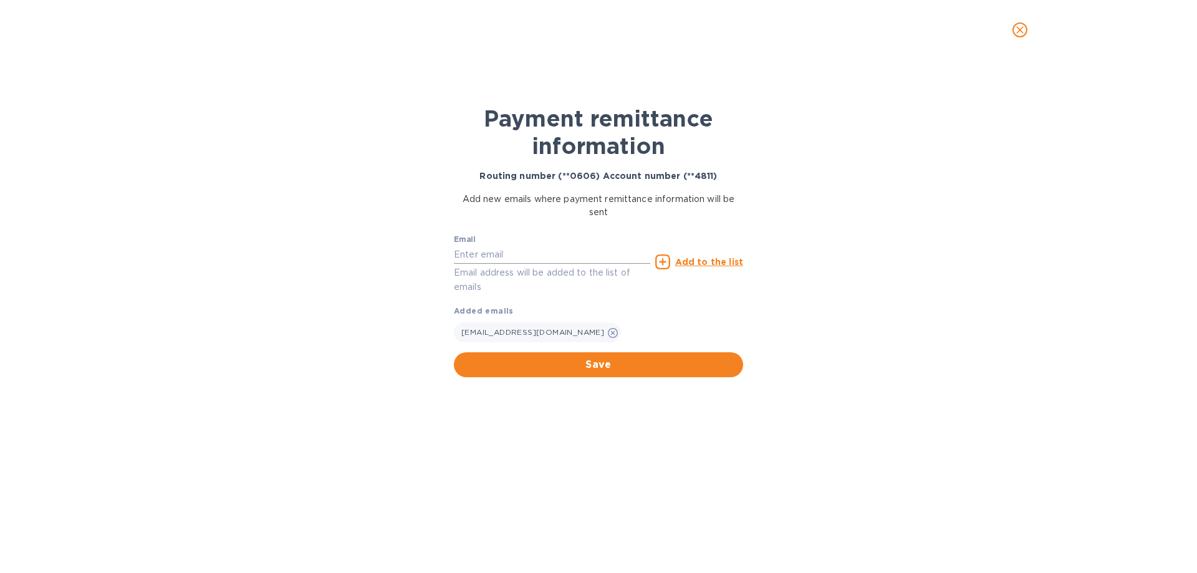
click at [582, 256] on input "text" at bounding box center [552, 254] width 196 height 19
type input "[PERSON_NAME][EMAIL_ADDRESS][DOMAIN_NAME]"
click at [708, 262] on u "Add to the list" at bounding box center [709, 262] width 68 height 10
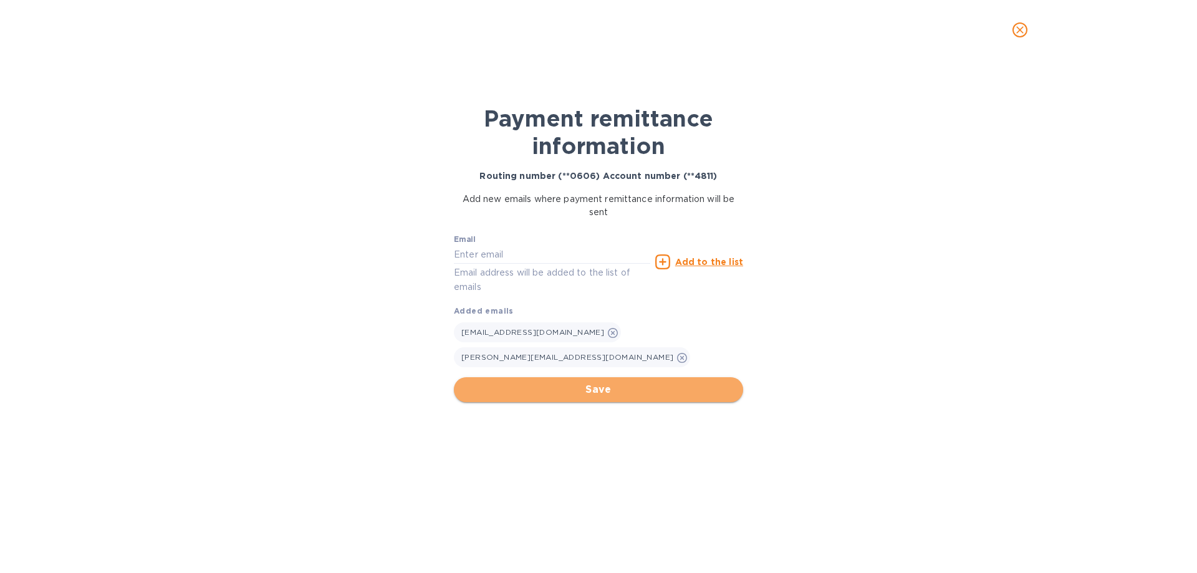
click at [605, 382] on span "Save" at bounding box center [598, 389] width 269 height 15
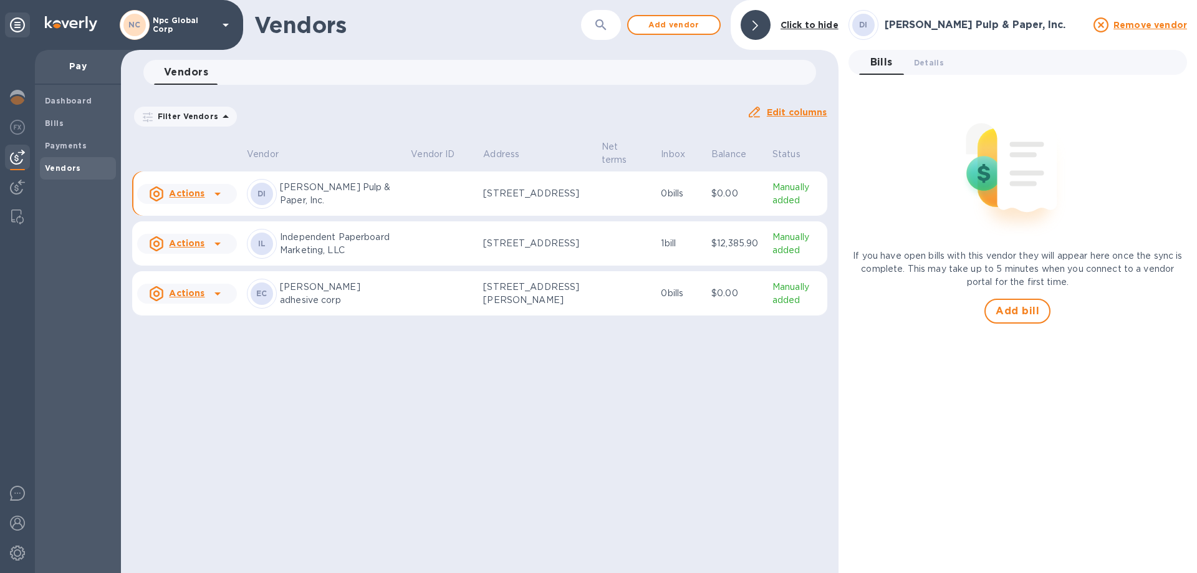
click at [206, 199] on div "Actions" at bounding box center [177, 194] width 60 height 20
click at [201, 244] on b "Add new bill" at bounding box center [201, 247] width 58 height 10
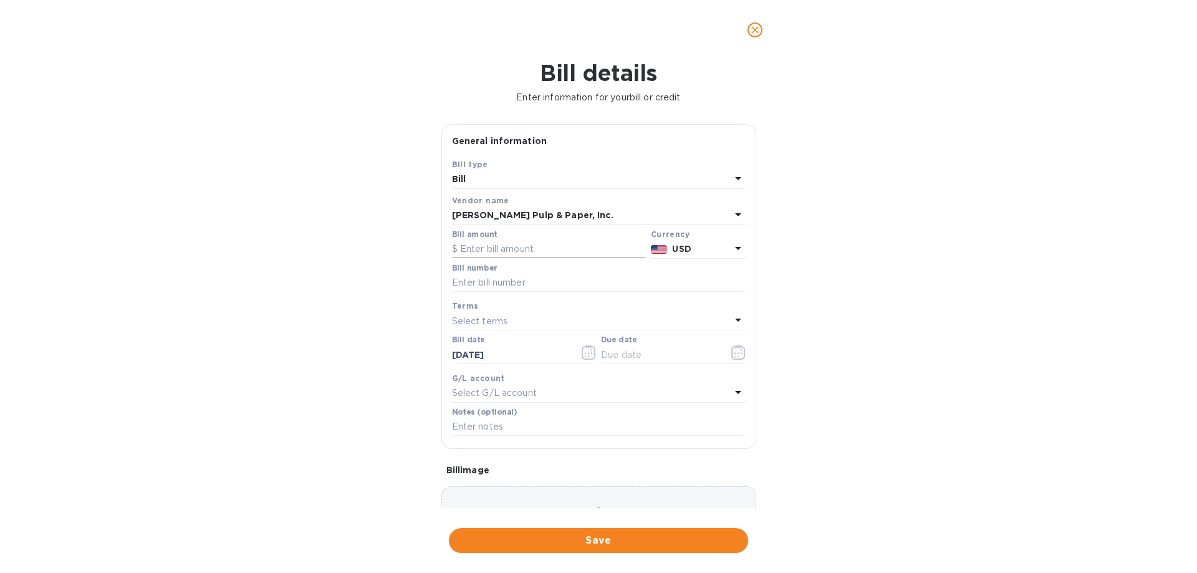
click at [510, 241] on input "text" at bounding box center [549, 249] width 194 height 19
type input "10,805.24"
click at [538, 274] on input "text" at bounding box center [599, 283] width 294 height 19
click at [488, 282] on input "text" at bounding box center [599, 283] width 294 height 19
type input "643971"
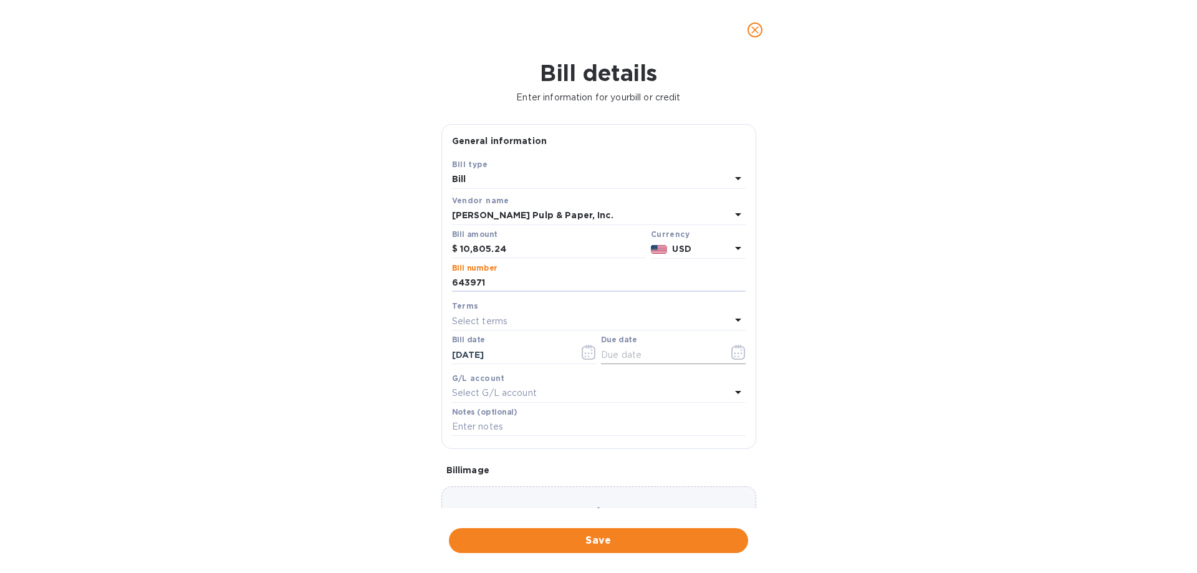
click at [733, 352] on icon "button" at bounding box center [738, 352] width 14 height 15
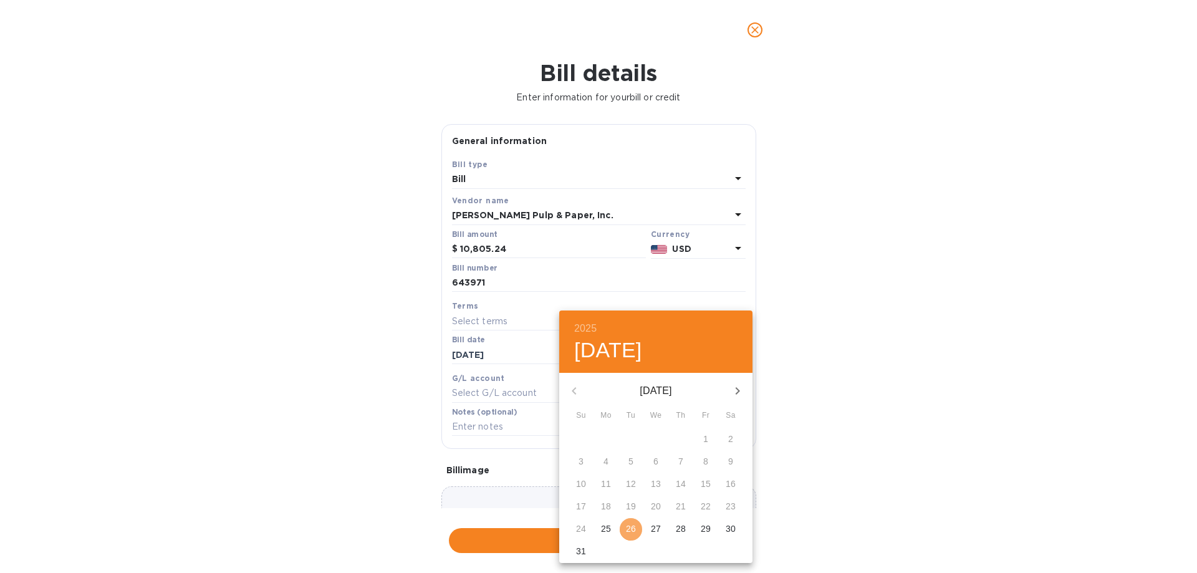
click at [635, 532] on p "26" at bounding box center [631, 528] width 10 height 12
type input "[DATE]"
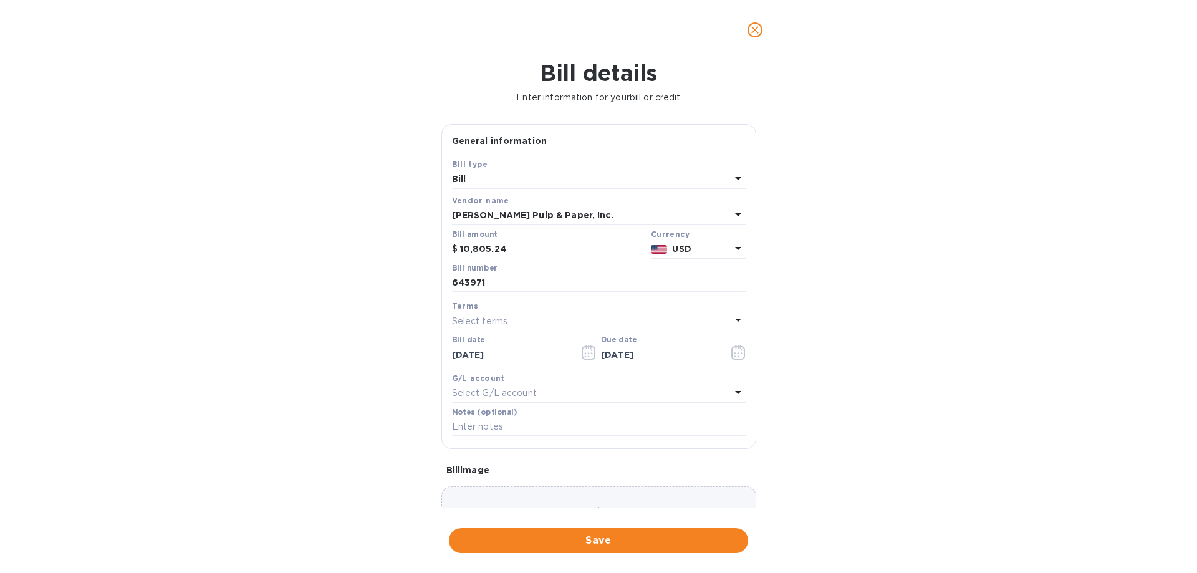
click at [628, 536] on span "Save" at bounding box center [598, 540] width 279 height 15
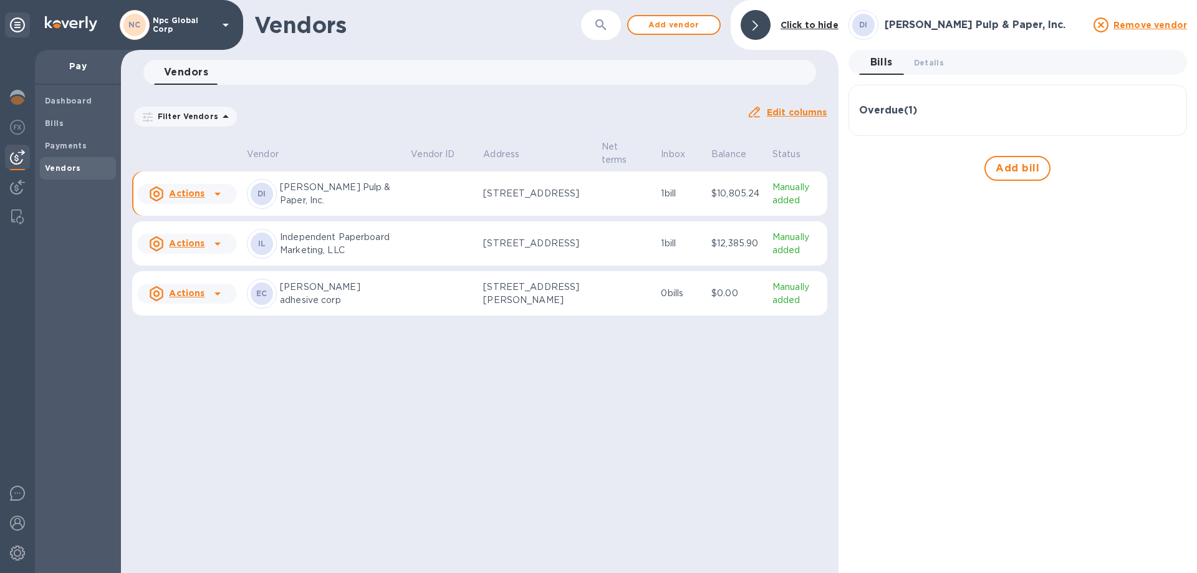
click at [215, 196] on icon at bounding box center [217, 194] width 6 height 3
click at [188, 194] on u "Actions" at bounding box center [187, 193] width 36 height 10
click at [204, 249] on b "Add new bill" at bounding box center [201, 247] width 58 height 10
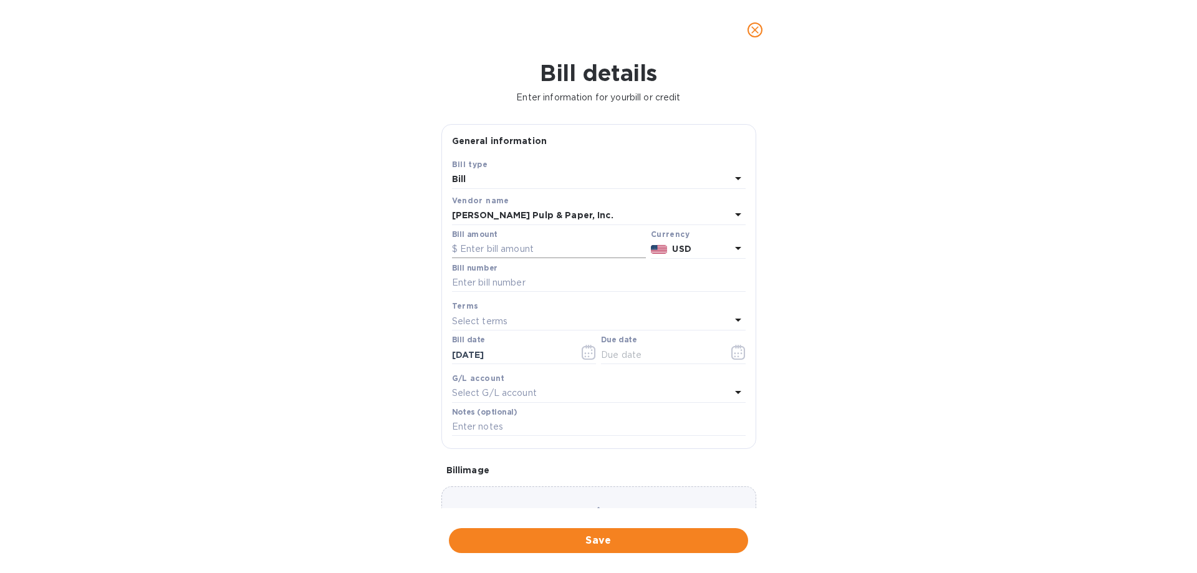
click at [570, 246] on input "text" at bounding box center [549, 249] width 194 height 19
type input "10,286.84"
click at [492, 278] on input "text" at bounding box center [599, 283] width 294 height 19
type input "644408"
click at [731, 352] on icon "button" at bounding box center [738, 352] width 14 height 15
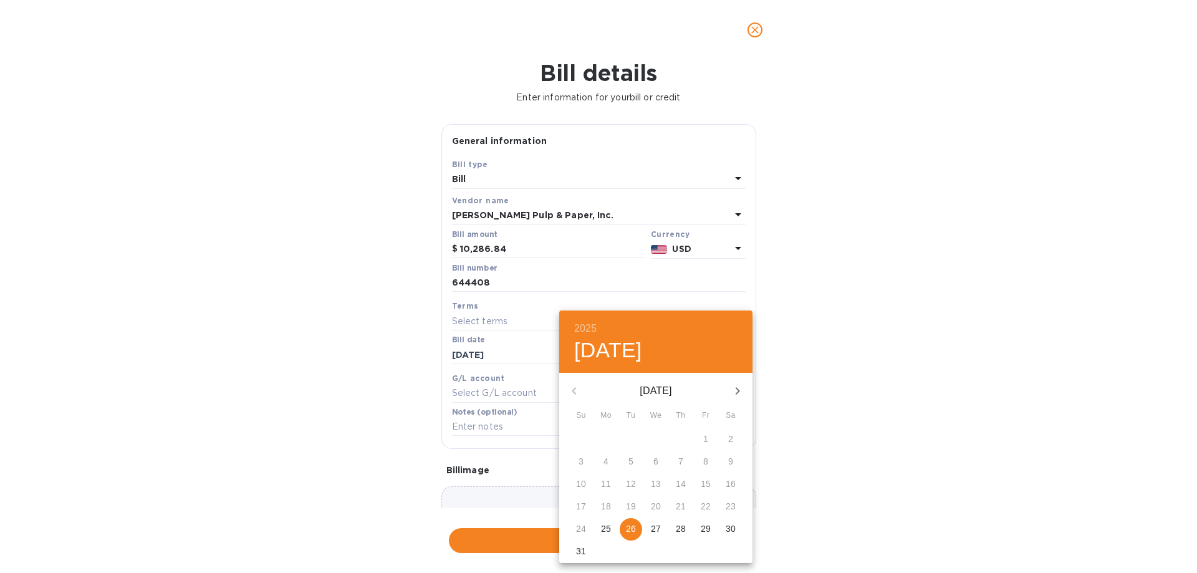
click at [627, 536] on button "26" at bounding box center [631, 529] width 22 height 22
type input "[DATE]"
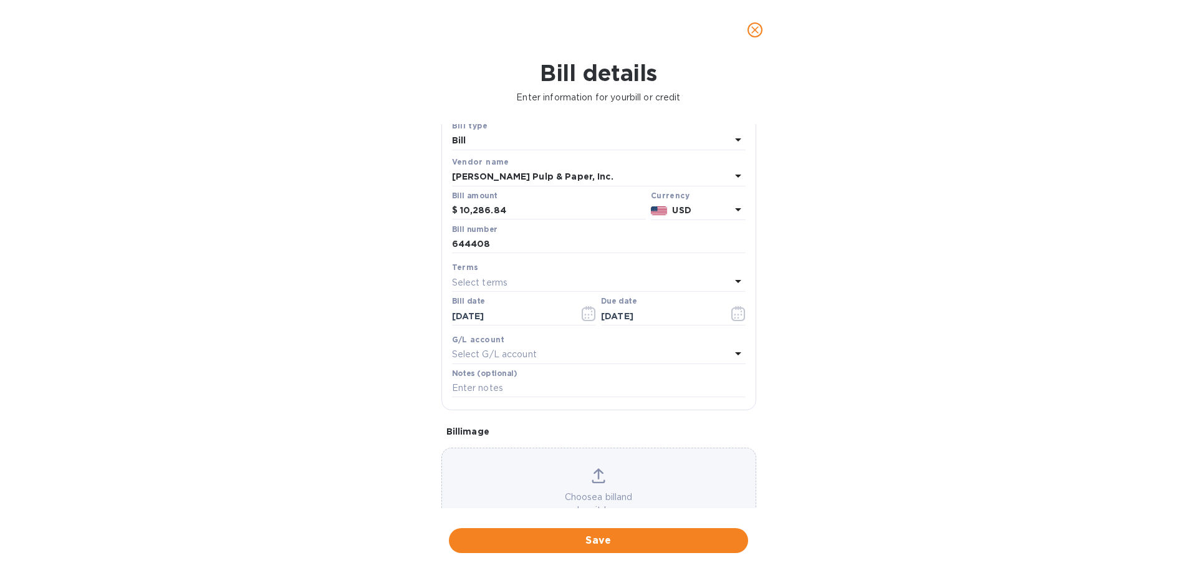
scroll to position [83, 0]
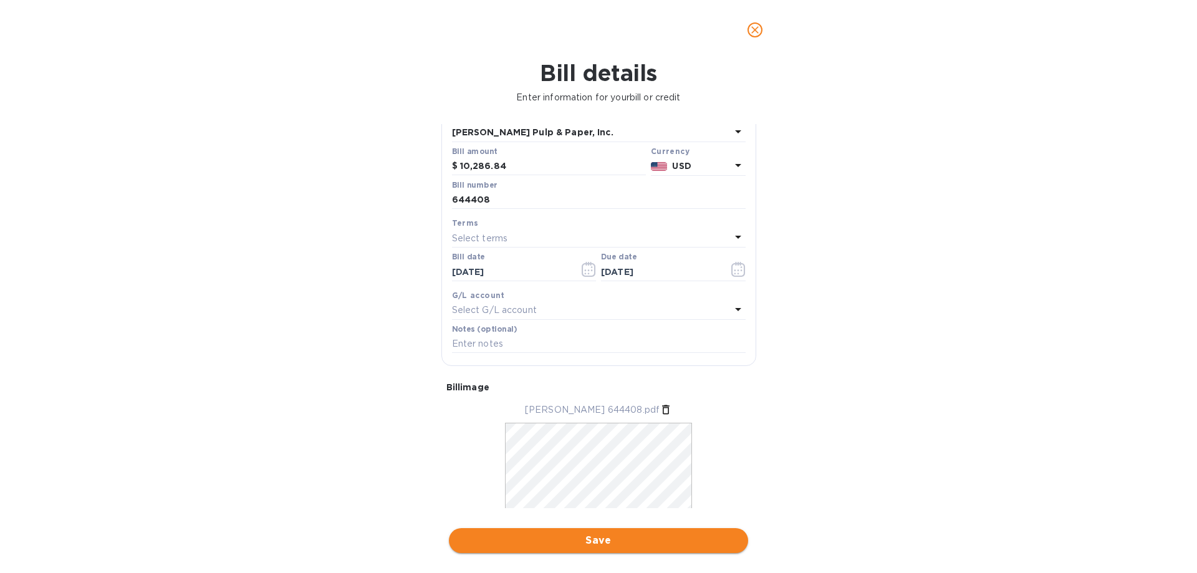
click at [594, 543] on span "Save" at bounding box center [598, 540] width 279 height 15
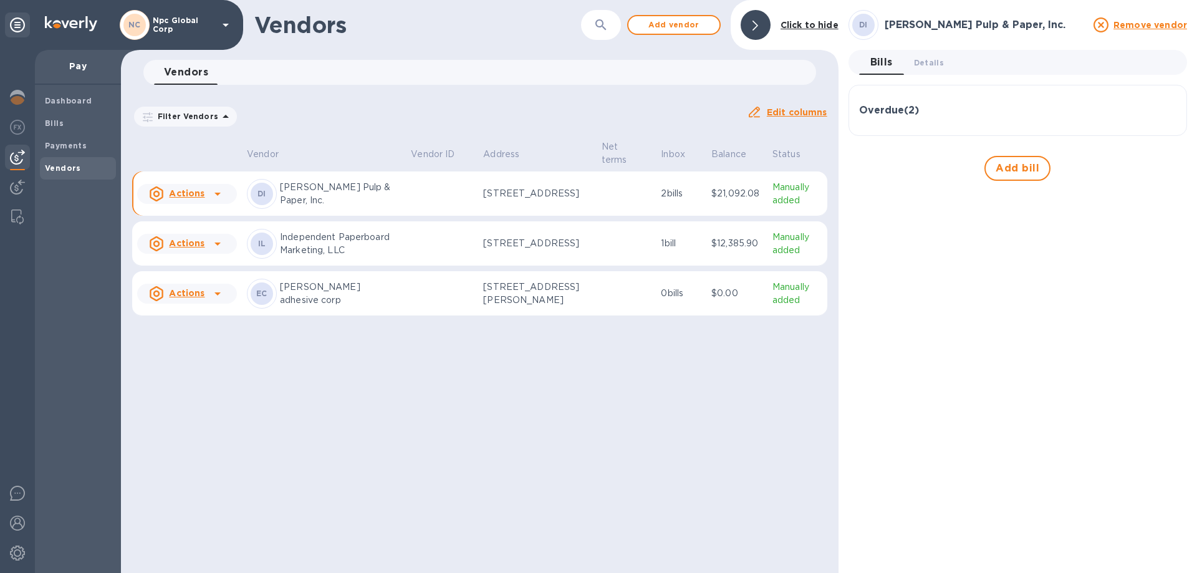
click at [188, 198] on u "Actions" at bounding box center [187, 193] width 36 height 10
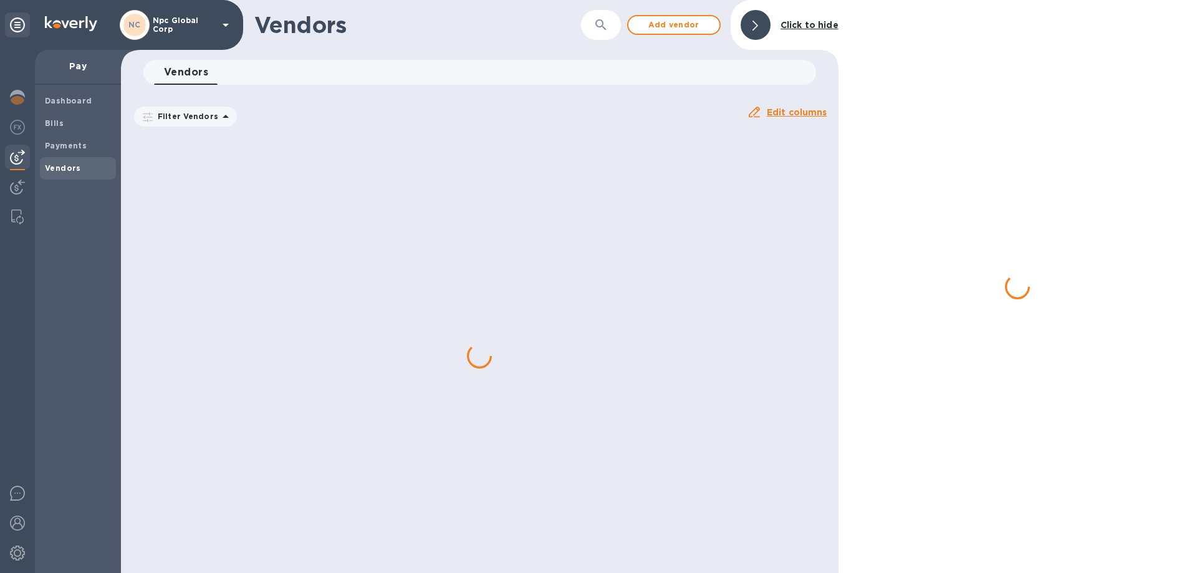
click at [201, 247] on div at bounding box center [480, 355] width 718 height 435
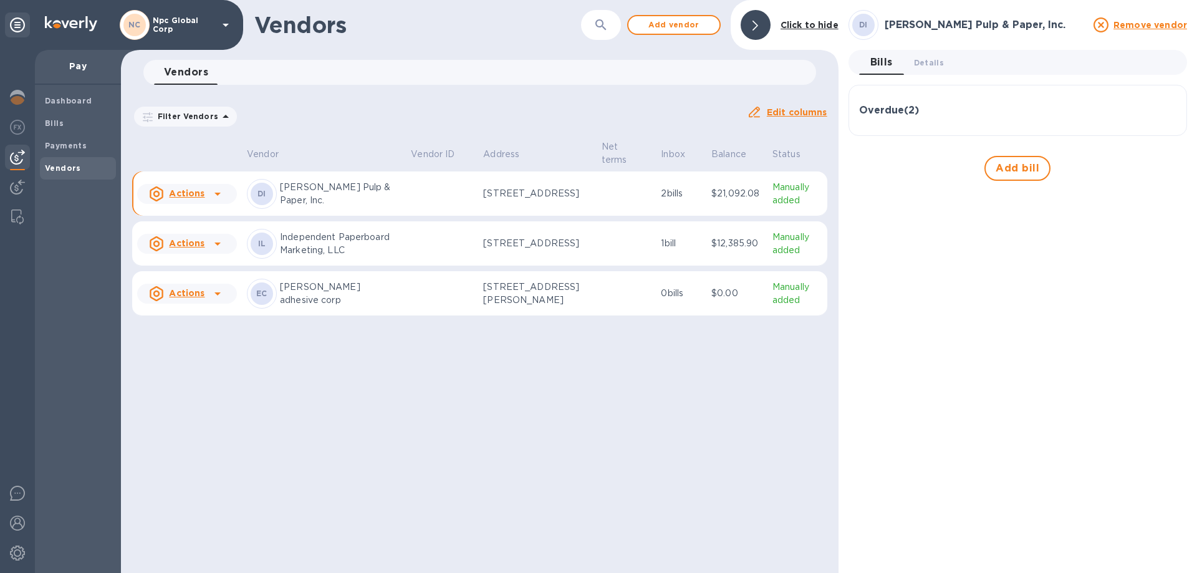
click at [194, 198] on u "Actions" at bounding box center [187, 193] width 36 height 10
click at [194, 250] on b "Add new bill" at bounding box center [201, 247] width 58 height 10
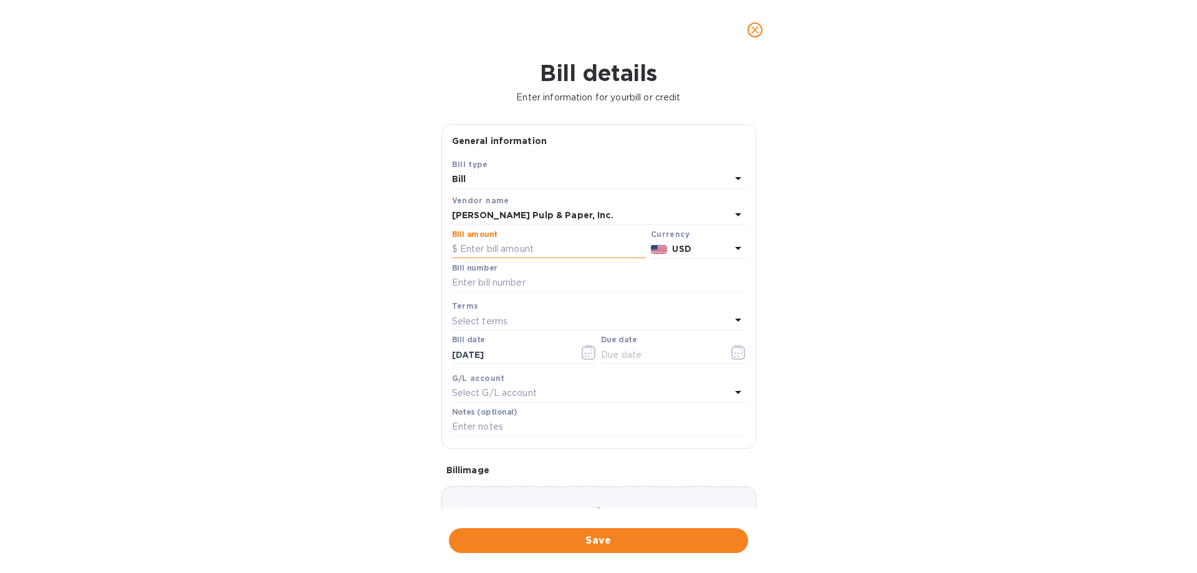
click at [588, 254] on input "text" at bounding box center [549, 249] width 194 height 19
type input "10,228.53"
click at [675, 281] on input "text" at bounding box center [599, 283] width 294 height 19
type input "644409"
click at [732, 352] on icon "button" at bounding box center [738, 352] width 14 height 15
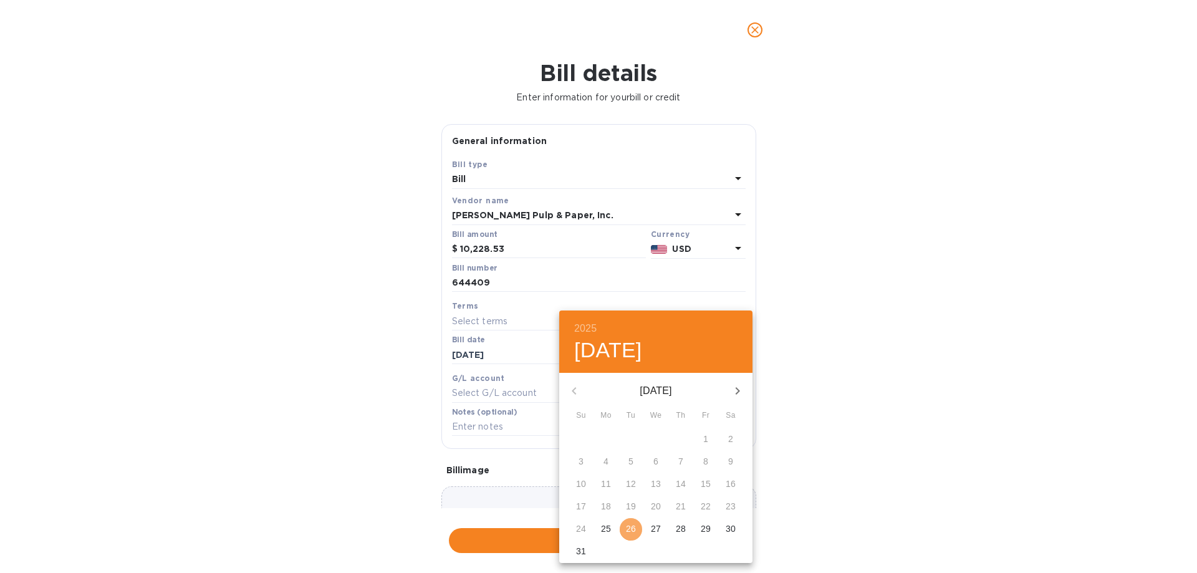
click at [628, 531] on p "26" at bounding box center [631, 528] width 10 height 12
type input "[DATE]"
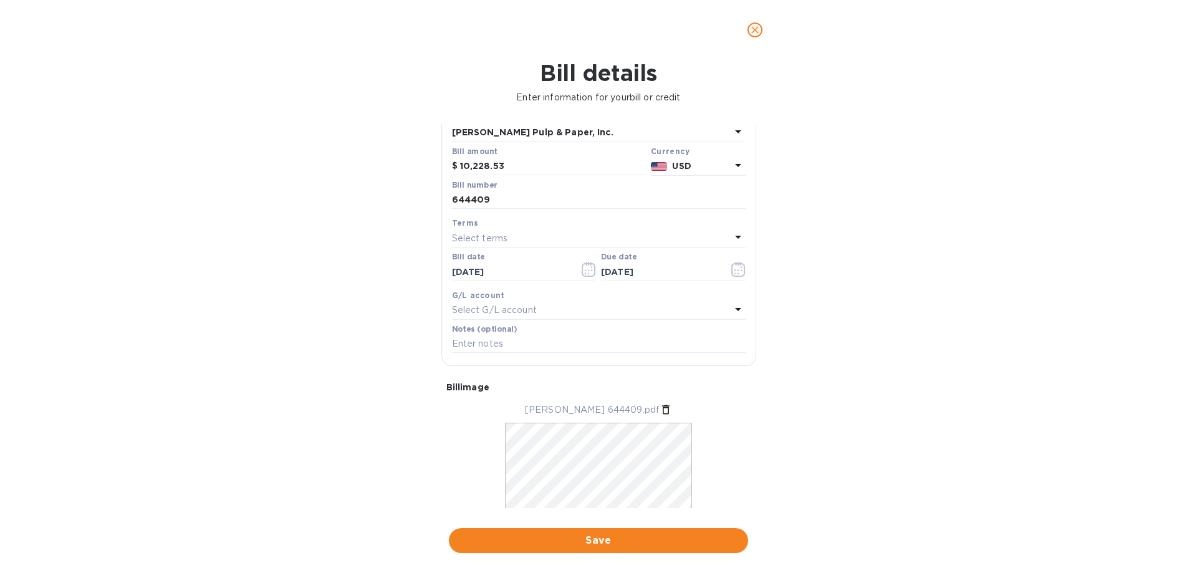
click at [605, 542] on span "Save" at bounding box center [598, 540] width 279 height 15
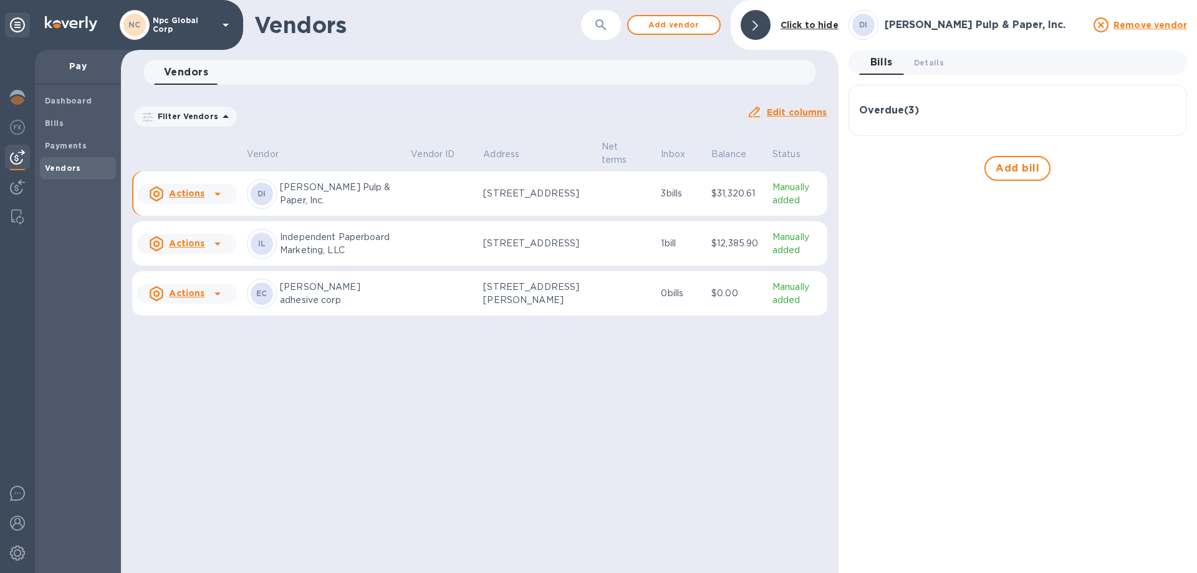
click at [211, 195] on icon at bounding box center [217, 193] width 15 height 15
click at [211, 195] on div at bounding box center [598, 286] width 1197 height 573
click at [334, 101] on div "Filter Vendors Auto pay: All" at bounding box center [434, 117] width 615 height 34
click at [61, 145] on b "Payments" at bounding box center [66, 145] width 42 height 9
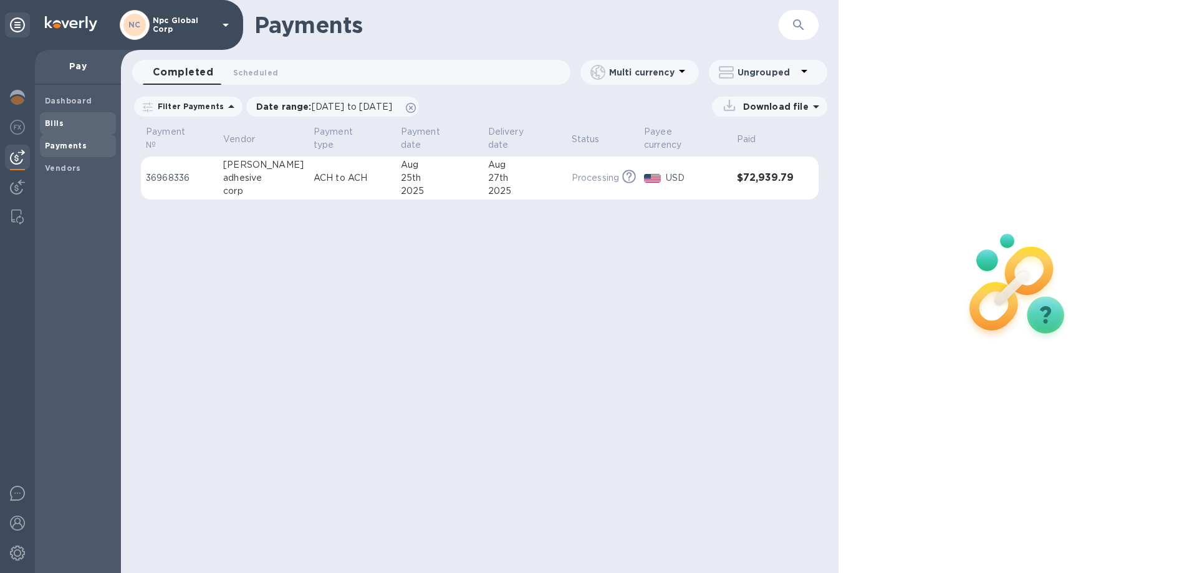
click at [56, 121] on b "Bills" at bounding box center [54, 122] width 19 height 9
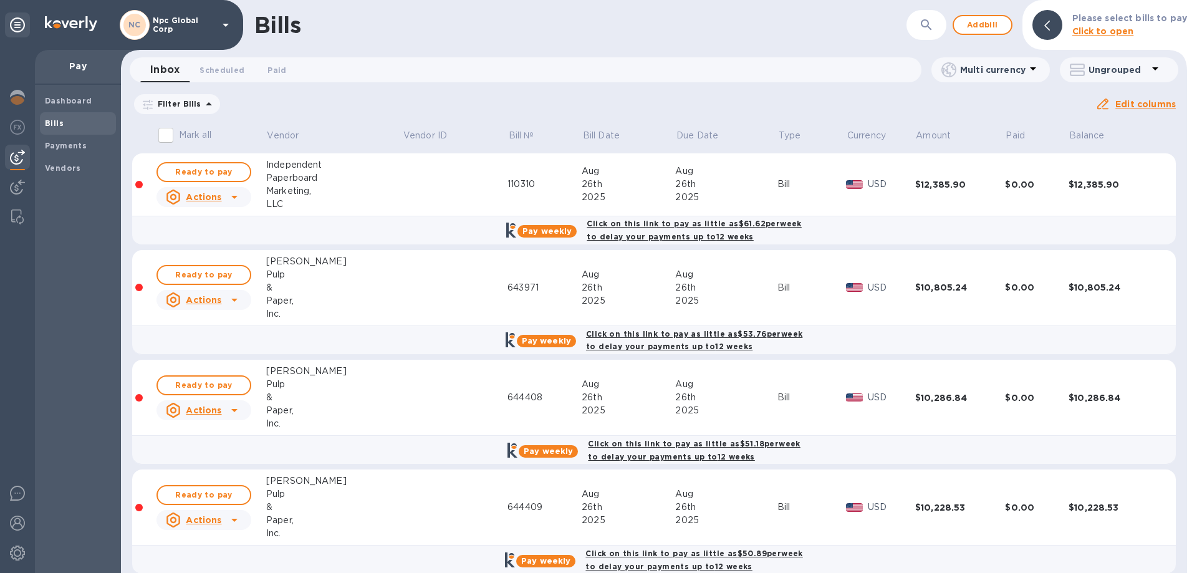
click at [170, 132] on input "Mark all" at bounding box center [166, 135] width 26 height 26
checkbox input "true"
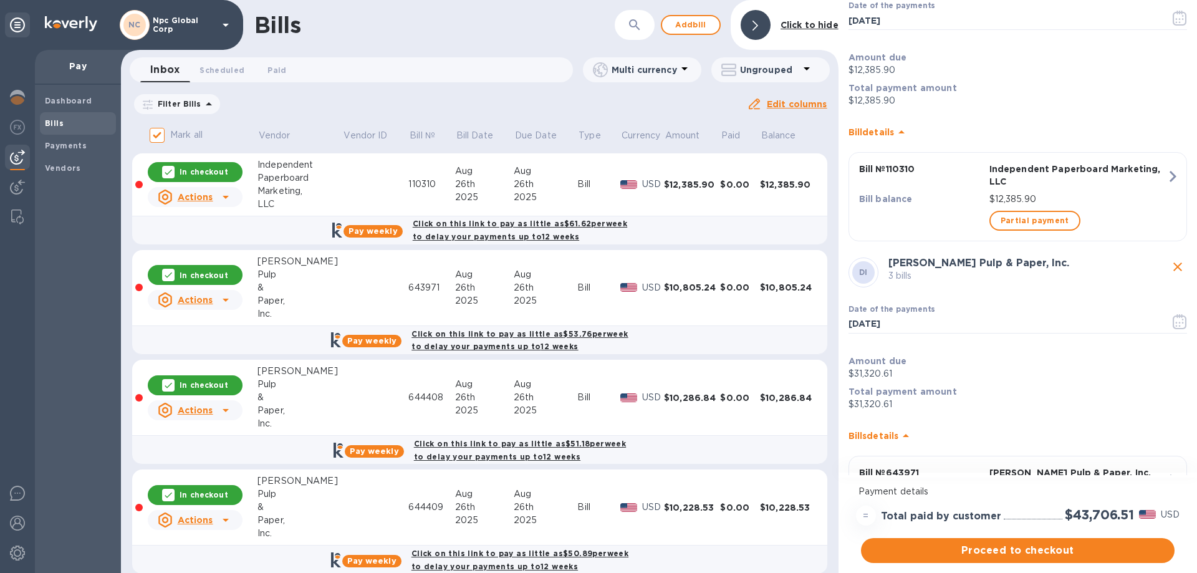
click at [549, 99] on div "Filter Bills Due date : [DATE] to [DATE] Amount Paid Balance" at bounding box center [439, 104] width 615 height 24
click at [1151, 193] on p "$12,385.90" at bounding box center [1077, 199] width 177 height 13
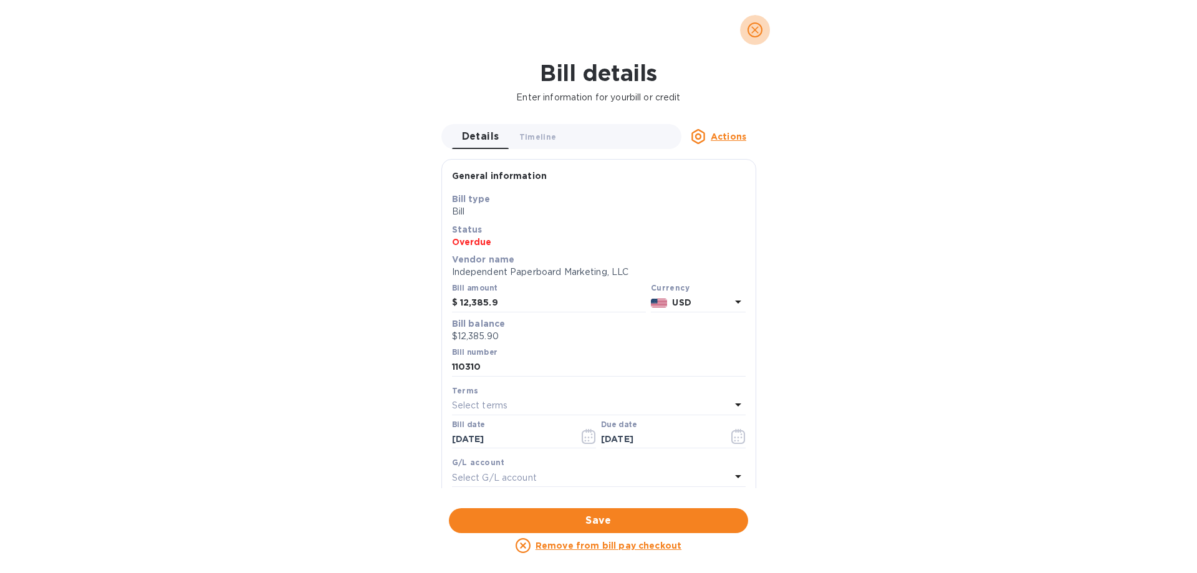
click at [756, 30] on icon "close" at bounding box center [755, 30] width 12 height 12
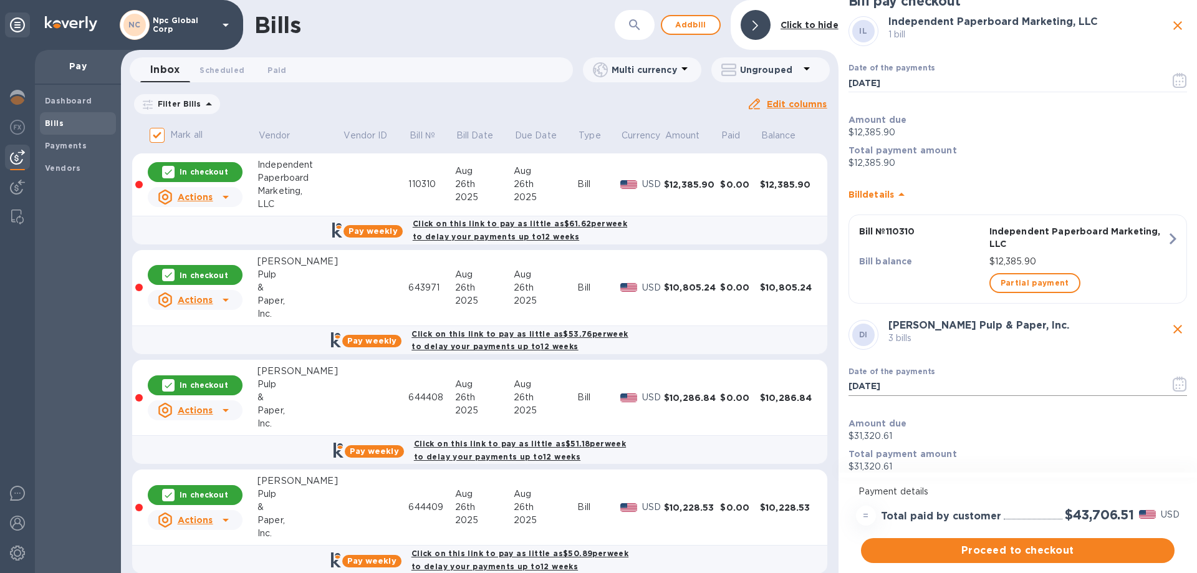
scroll to position [329, 0]
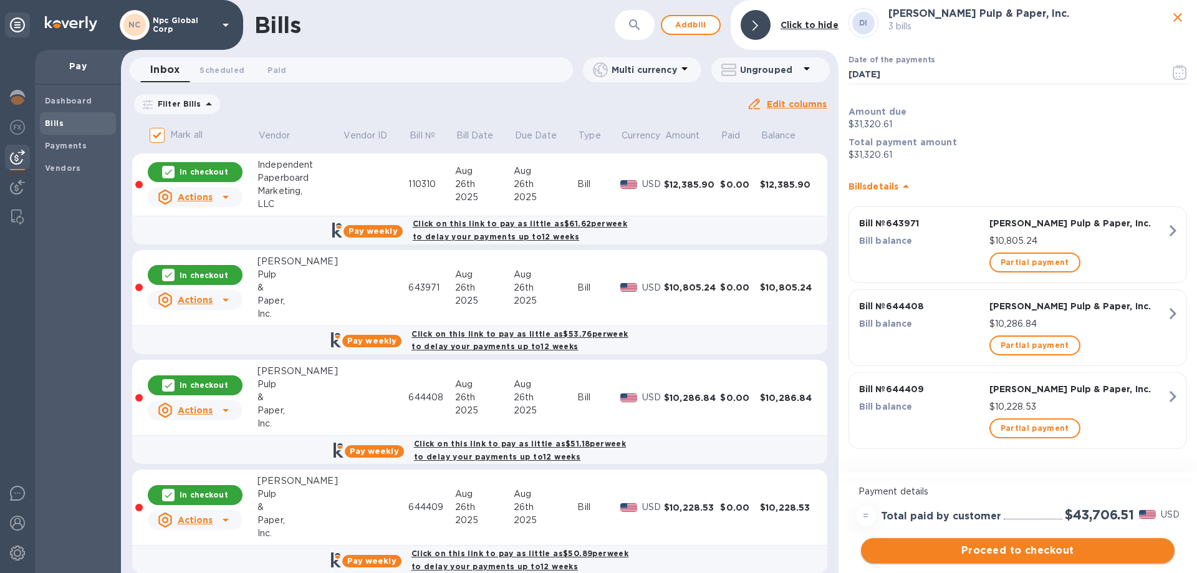
click at [1054, 549] on span "Proceed to checkout" at bounding box center [1018, 550] width 294 height 15
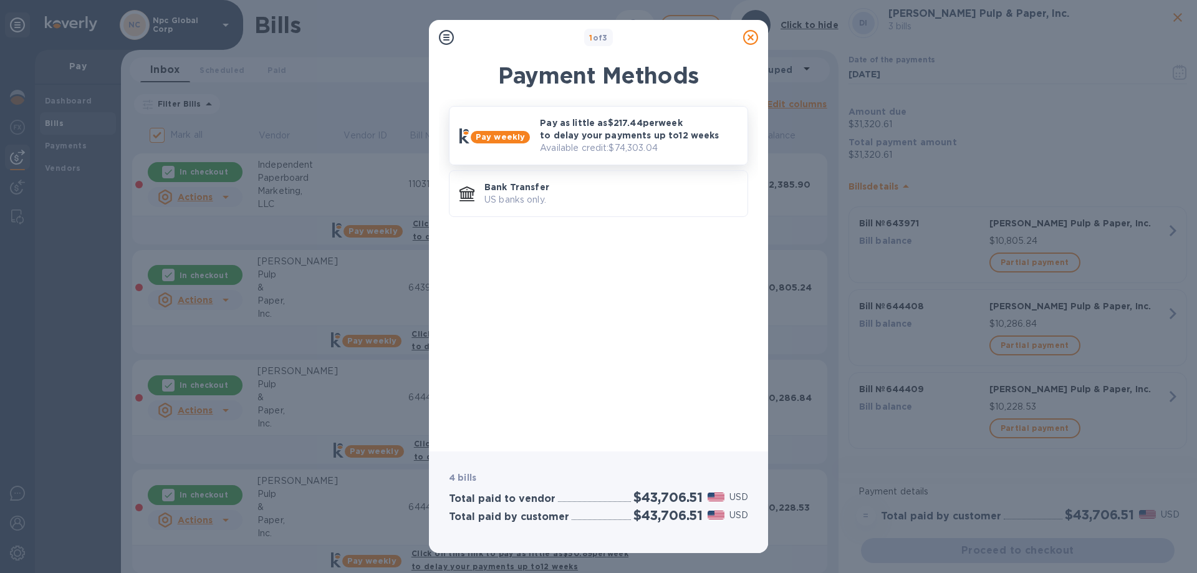
click at [616, 143] on p "Available credit: $74,303.04" at bounding box center [639, 148] width 198 height 13
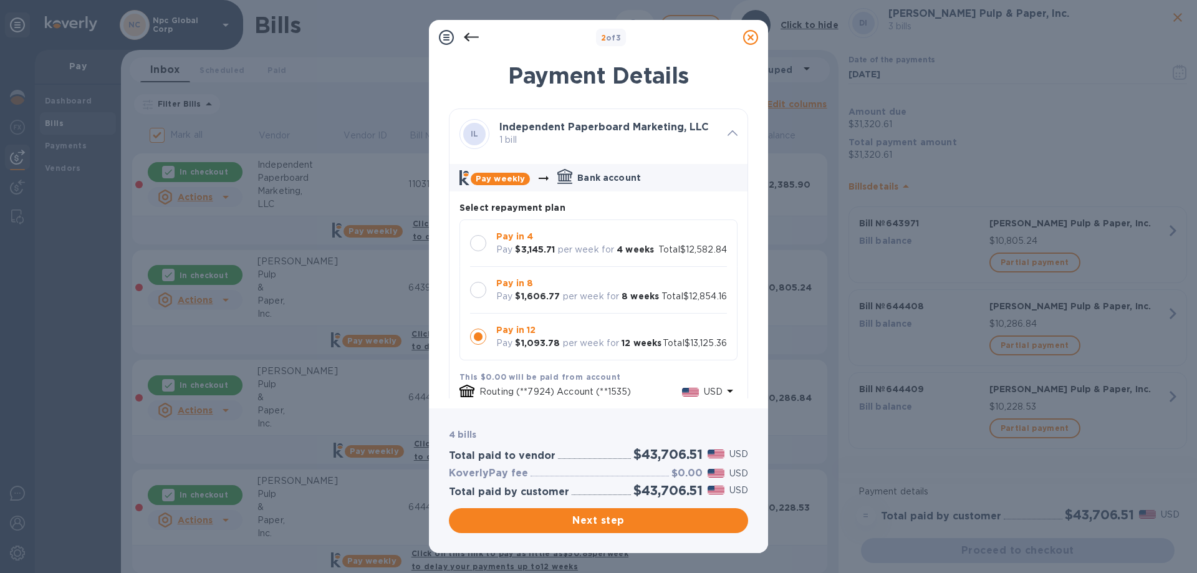
scroll to position [12, 0]
click at [483, 292] on div at bounding box center [478, 290] width 16 height 16
click at [539, 301] on b "$1,606.77" at bounding box center [537, 296] width 45 height 10
drag, startPoint x: 520, startPoint y: 309, endPoint x: 512, endPoint y: 309, distance: 7.5
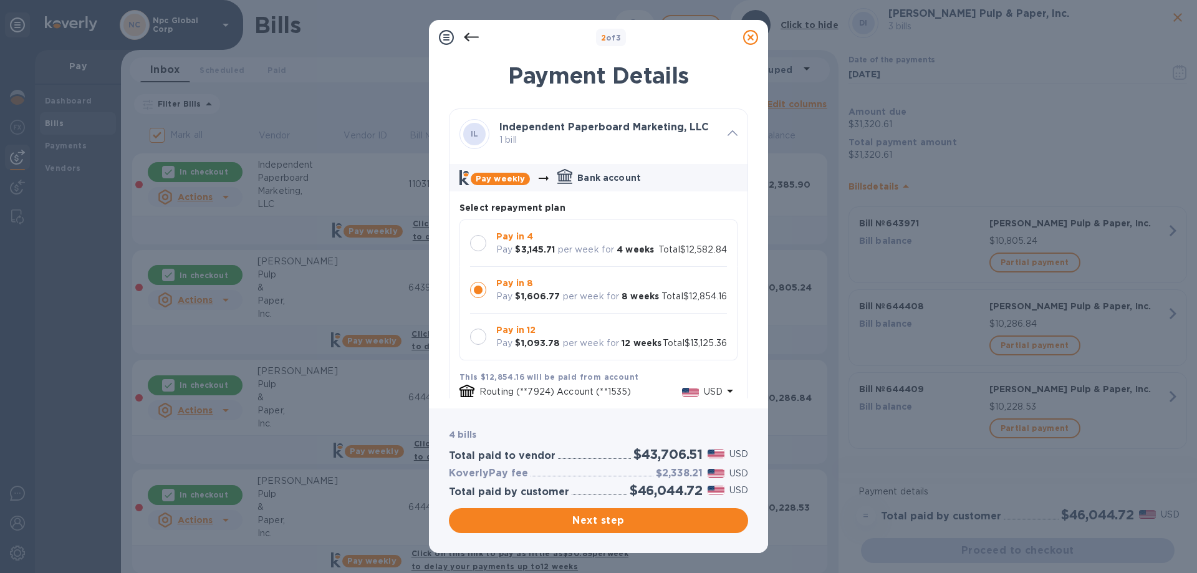
click at [519, 301] on b "$1,606.77" at bounding box center [537, 296] width 45 height 10
click at [512, 303] on div "Pay $1,606.77 per week for 8 weeks" at bounding box center [577, 296] width 163 height 13
drag, startPoint x: 516, startPoint y: 309, endPoint x: 664, endPoint y: 315, distance: 148.5
click at [664, 303] on div "Pay in 8 Pay $1,606.77 per week for 8 weeks Total $12,854.16" at bounding box center [598, 290] width 257 height 26
copy div "$1,606.77 per week for 8 weeks"
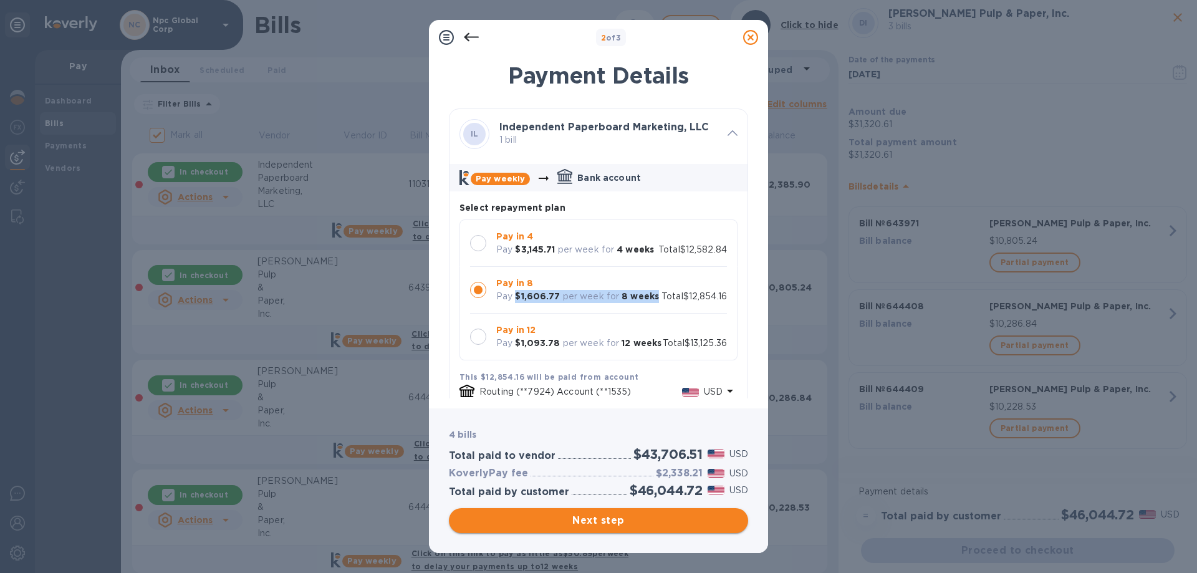
click at [602, 518] on span "Next step" at bounding box center [598, 520] width 279 height 15
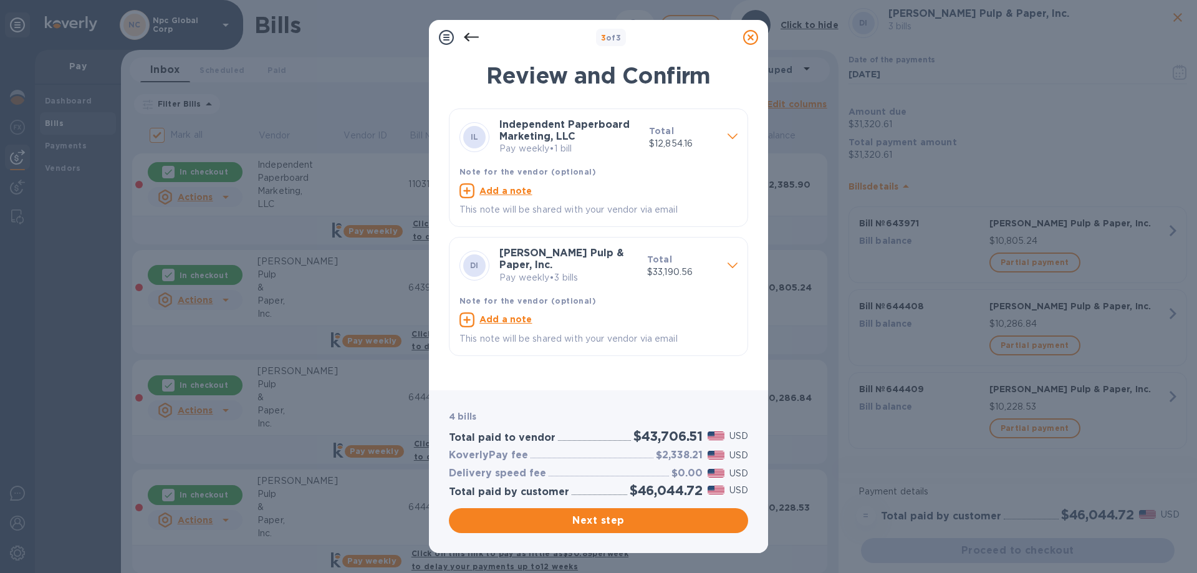
click at [731, 262] on icon at bounding box center [733, 265] width 10 height 6
click at [633, 203] on div "This note will be shared with your vendor via email" at bounding box center [598, 210] width 283 height 18
click at [617, 271] on p "Pay weekly" at bounding box center [568, 277] width 138 height 13
click at [614, 332] on p "This note will be shared with your vendor via email" at bounding box center [598, 338] width 278 height 13
click at [590, 247] on div "[PERSON_NAME] Pulp & Paper, Inc. Pay weekly • 3 bills" at bounding box center [568, 266] width 148 height 46
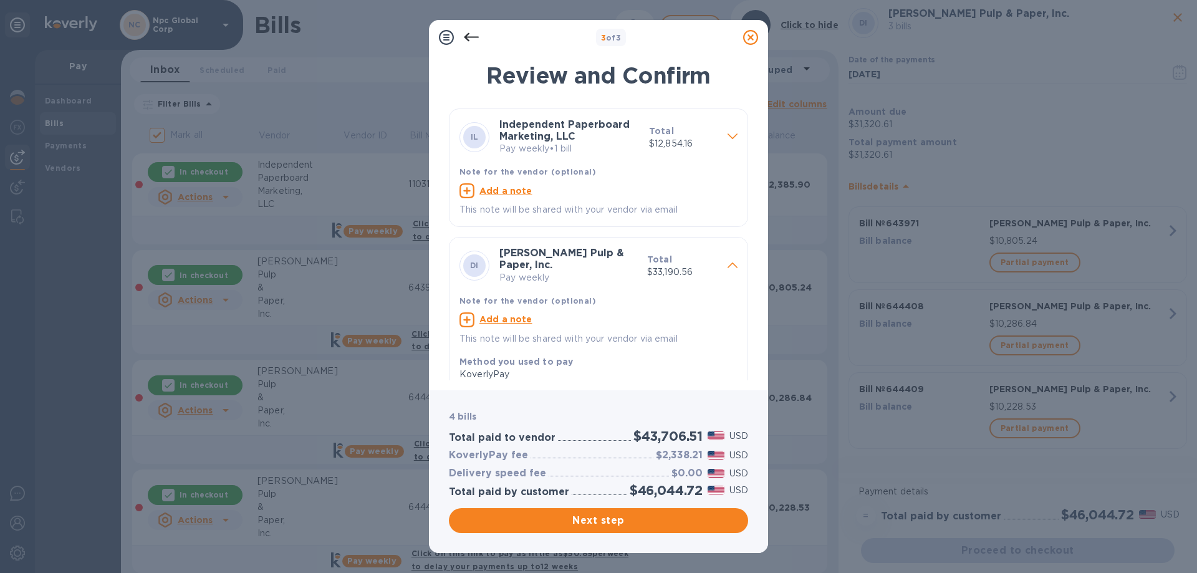
click at [621, 152] on p "Pay weekly • 1 bill" at bounding box center [569, 148] width 140 height 13
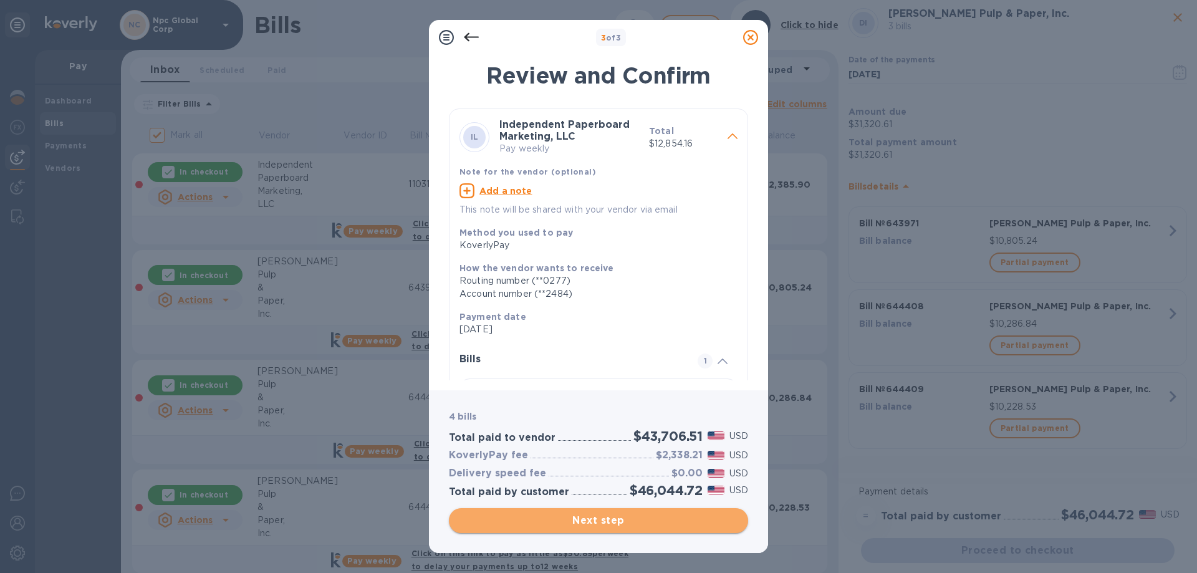
click at [622, 518] on span "Next step" at bounding box center [598, 520] width 279 height 15
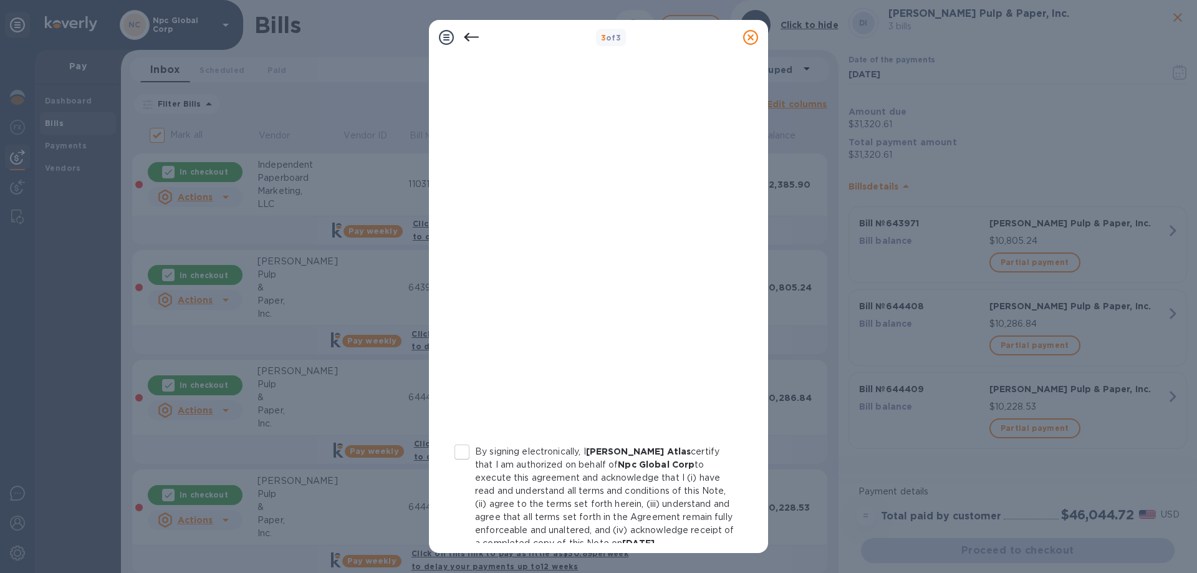
scroll to position [124, 0]
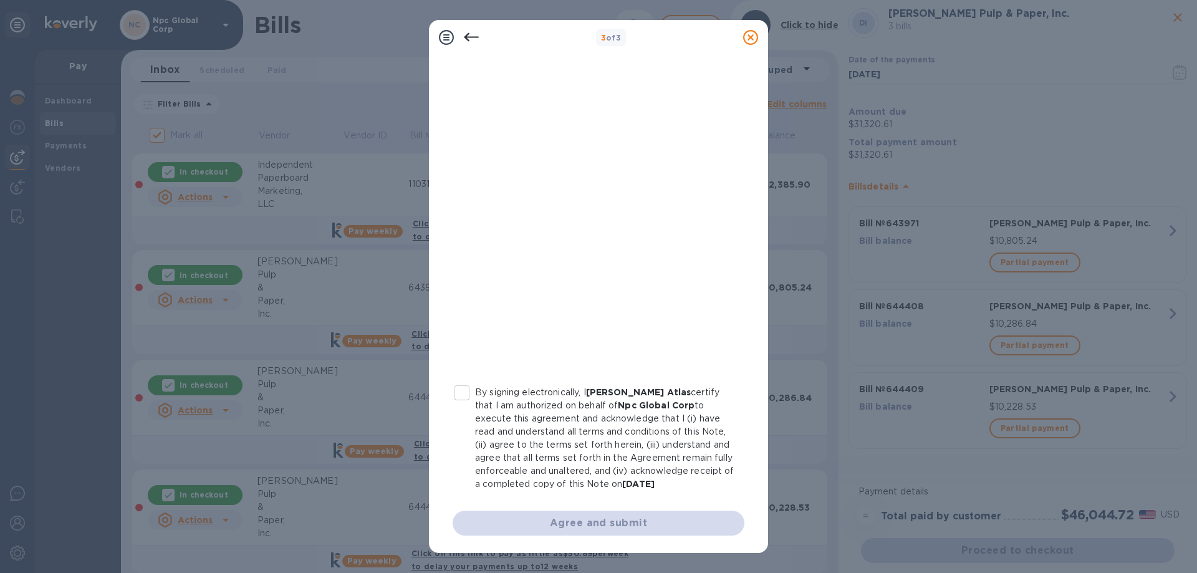
click at [463, 393] on input "By signing electronically, I [PERSON_NAME] Atlas certify that I am authorized o…" at bounding box center [462, 393] width 26 height 26
checkbox input "true"
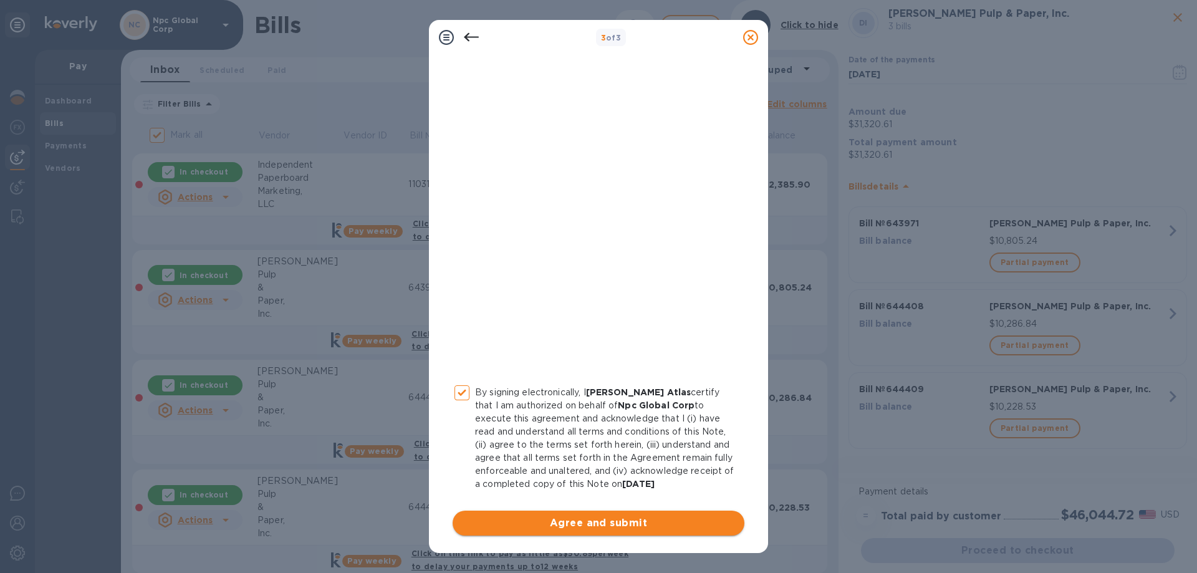
click at [617, 519] on span "Agree and submit" at bounding box center [599, 523] width 272 height 15
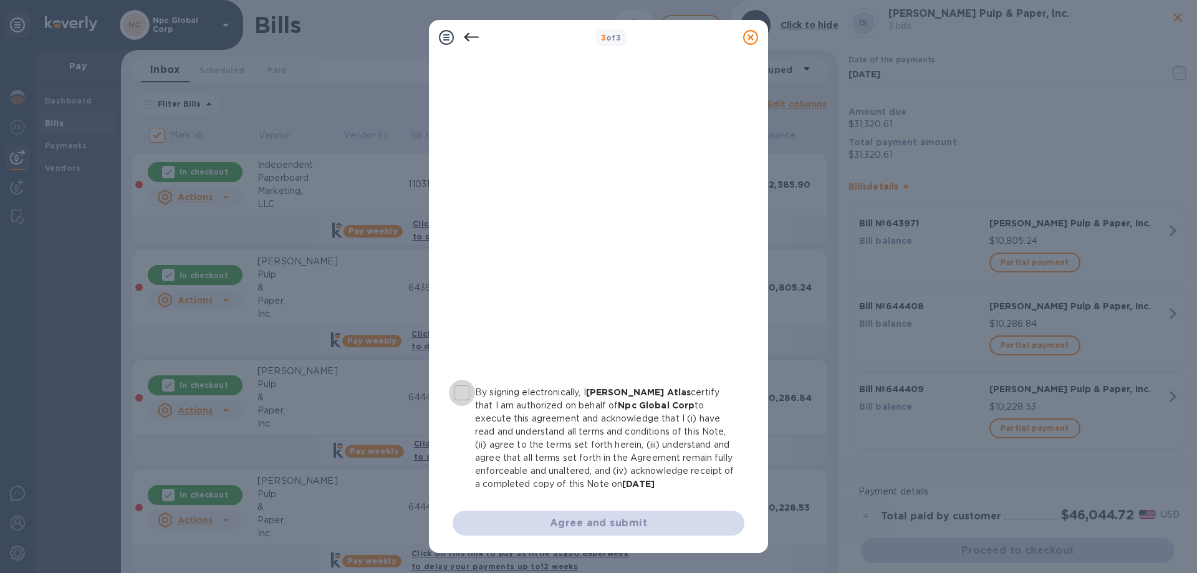
click at [460, 388] on input "By signing electronically, I [PERSON_NAME] Atlas certify that I am authorized o…" at bounding box center [462, 393] width 26 height 26
checkbox input "true"
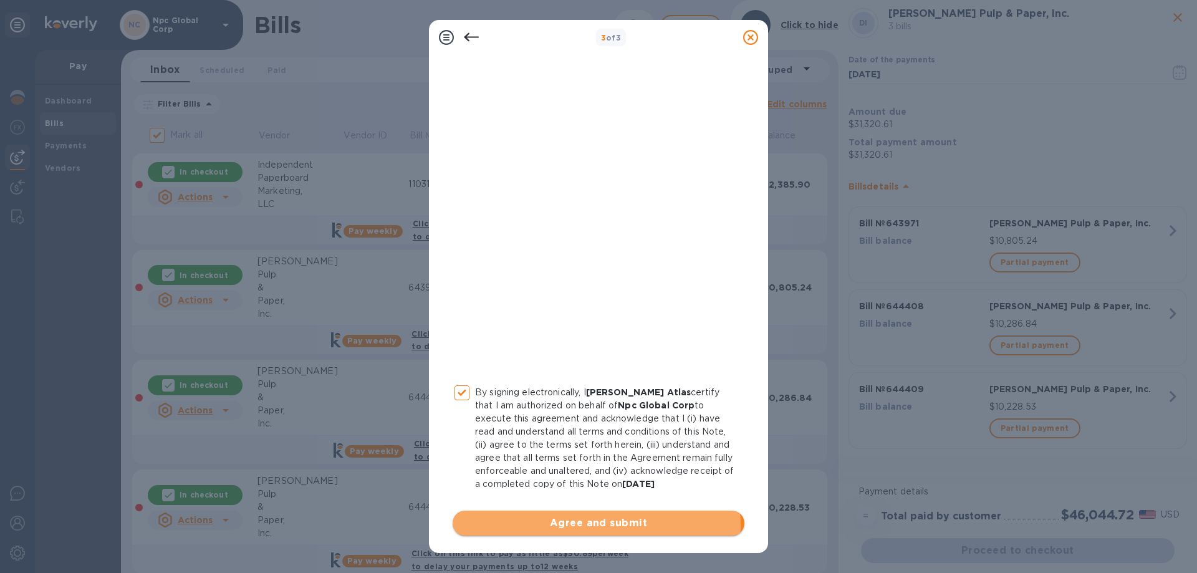
click at [590, 526] on span "Agree and submit" at bounding box center [599, 523] width 272 height 15
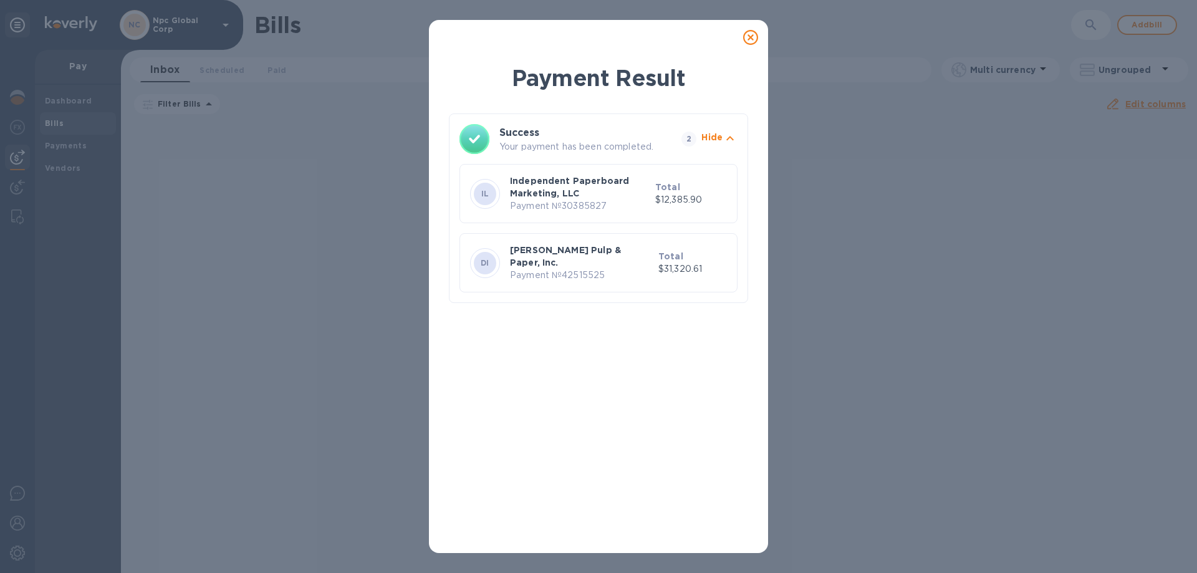
click at [754, 39] on icon at bounding box center [750, 37] width 15 height 15
